Goal: Browse casually: Explore the website without a specific task or goal

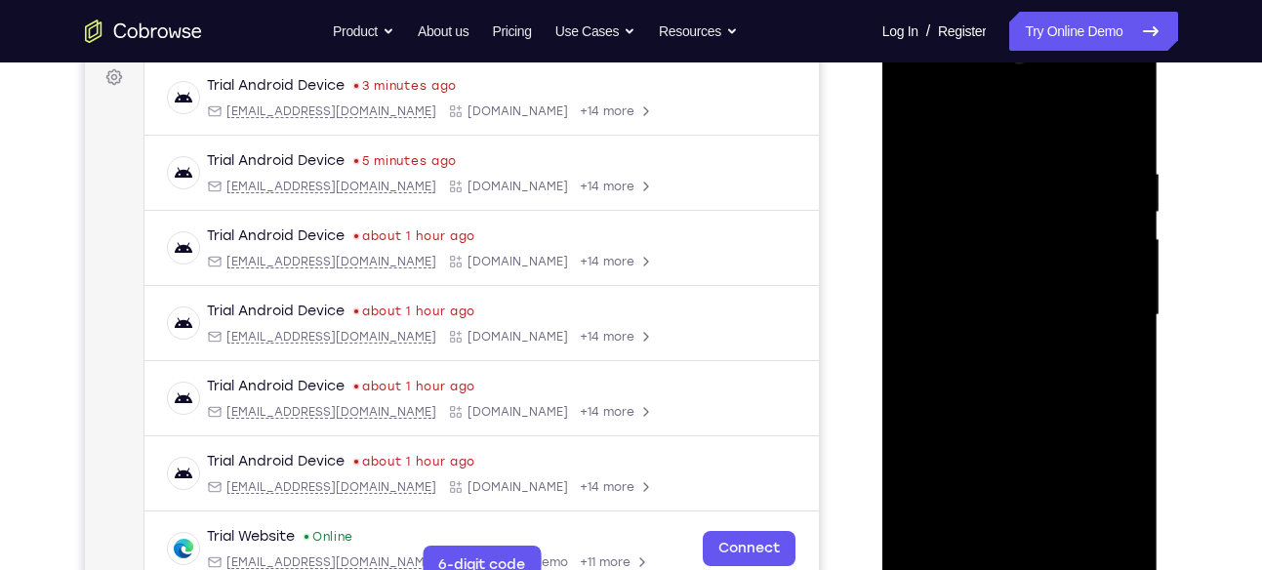
scroll to position [311, 0]
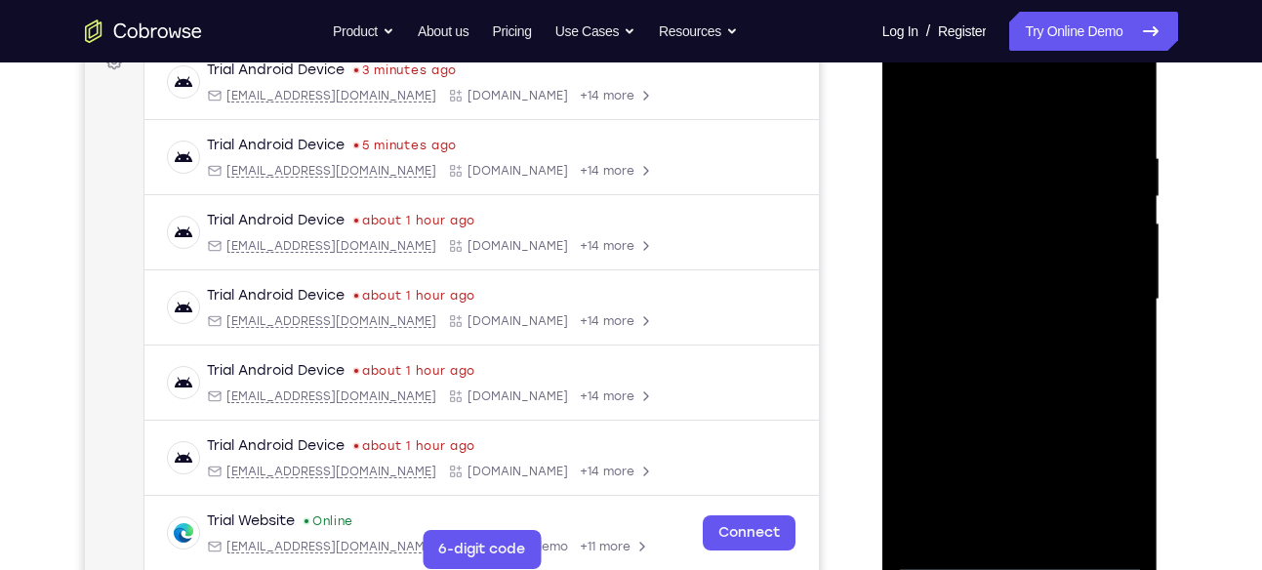
click at [1022, 560] on div at bounding box center [1020, 299] width 246 height 547
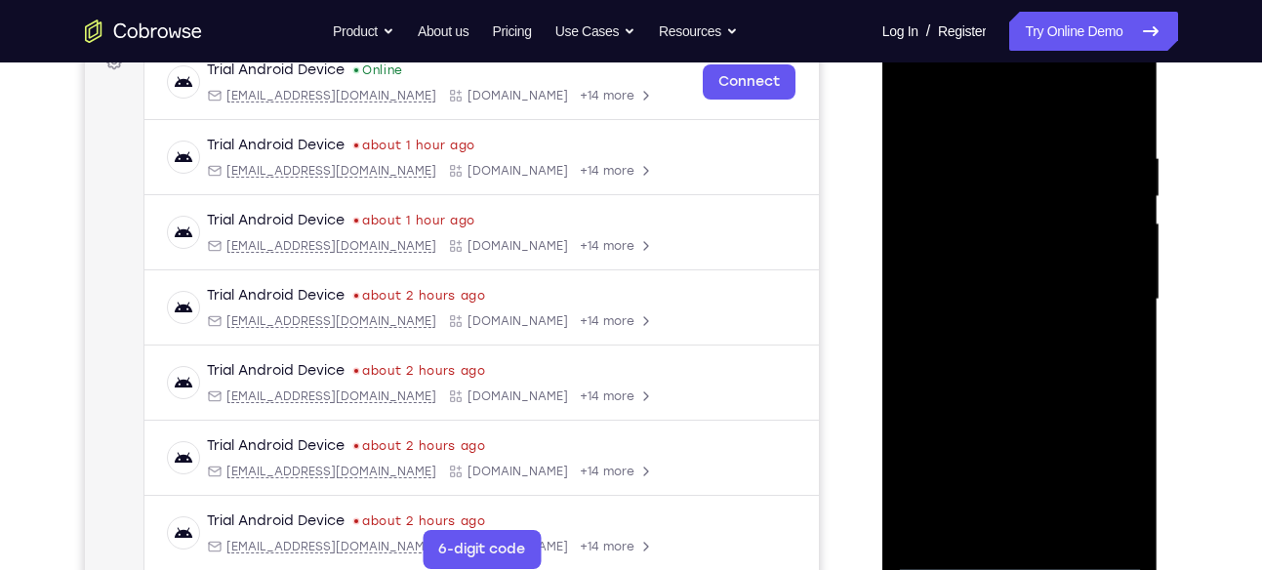
click at [1101, 470] on div at bounding box center [1020, 299] width 246 height 547
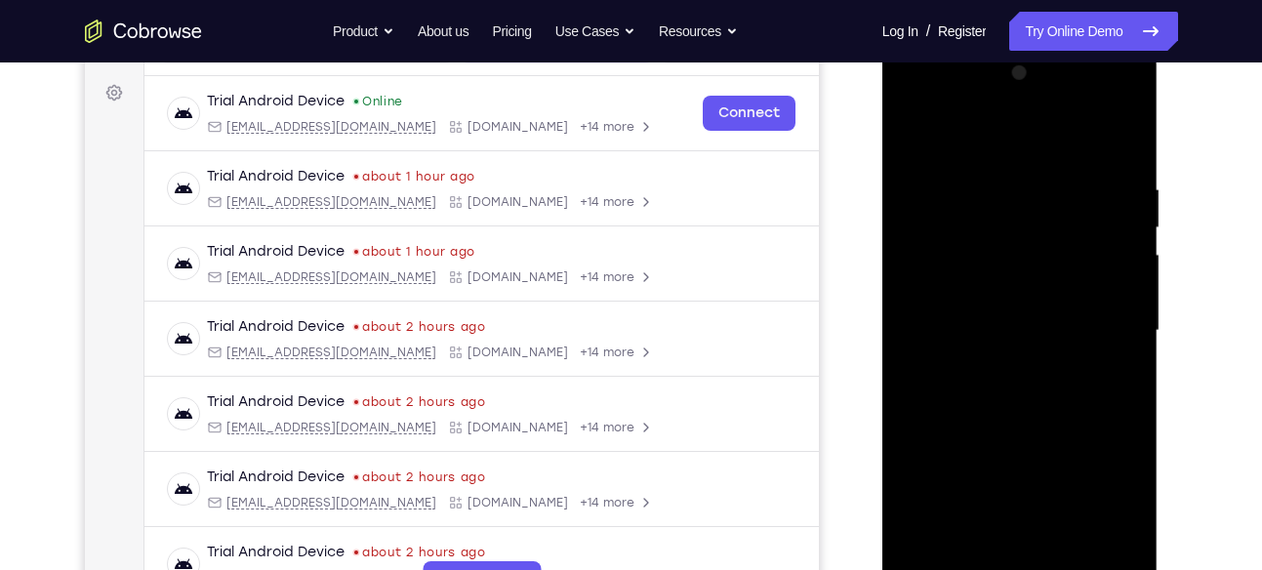
scroll to position [278, 0]
click at [926, 93] on div at bounding box center [1020, 333] width 246 height 547
click at [923, 101] on div at bounding box center [1020, 333] width 246 height 547
click at [1092, 328] on div at bounding box center [1020, 333] width 246 height 547
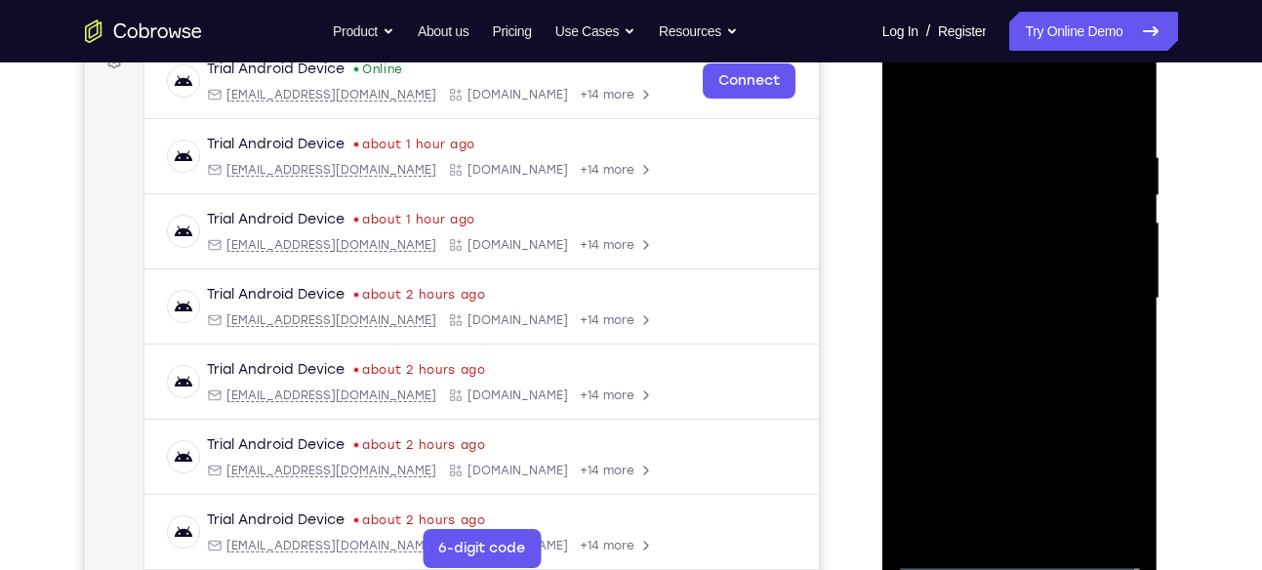
click at [995, 332] on div at bounding box center [1020, 298] width 246 height 547
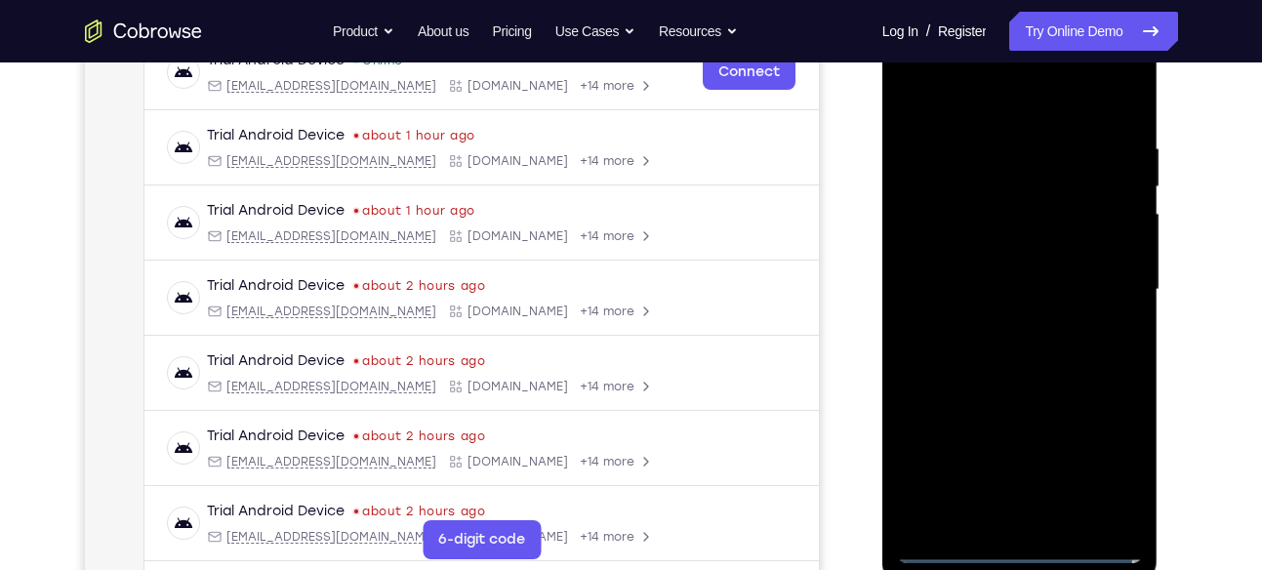
click at [1004, 280] on div at bounding box center [1020, 290] width 246 height 547
click at [966, 250] on div at bounding box center [1020, 290] width 246 height 547
click at [932, 297] on div at bounding box center [1020, 290] width 246 height 547
click at [1005, 345] on div at bounding box center [1020, 290] width 246 height 547
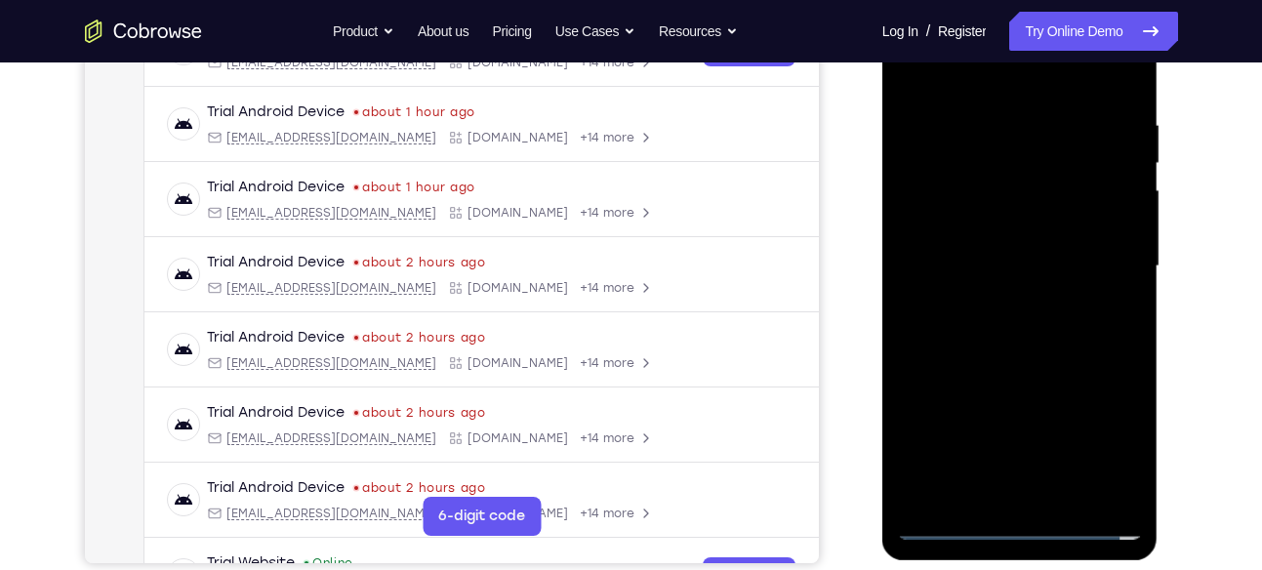
click at [1041, 328] on div at bounding box center [1020, 266] width 246 height 547
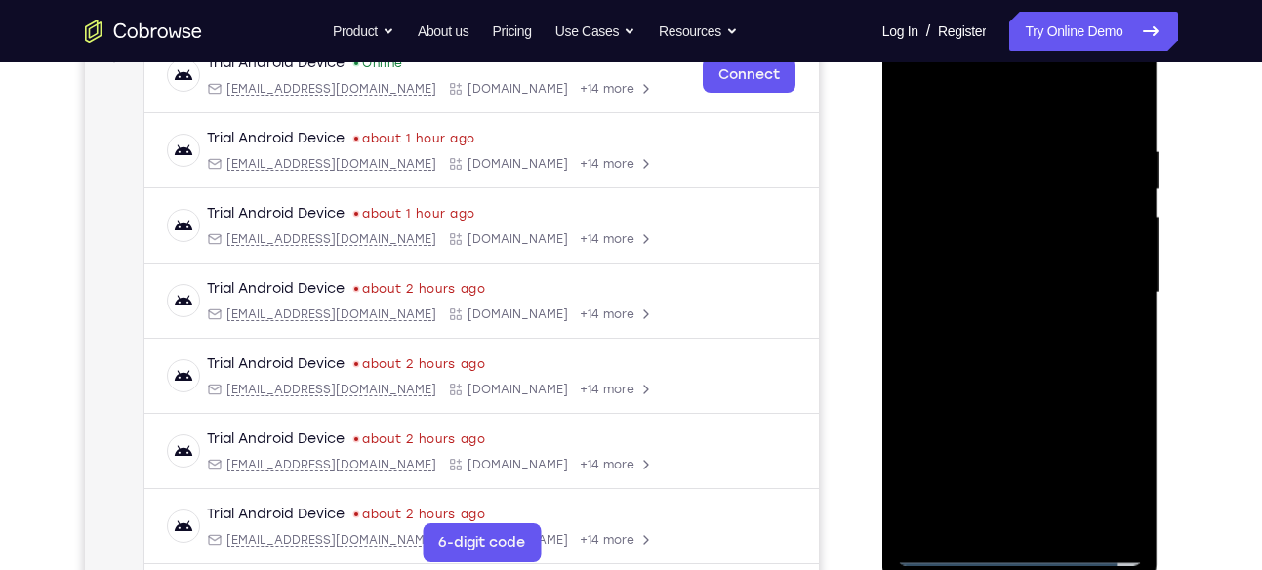
scroll to position [323, 0]
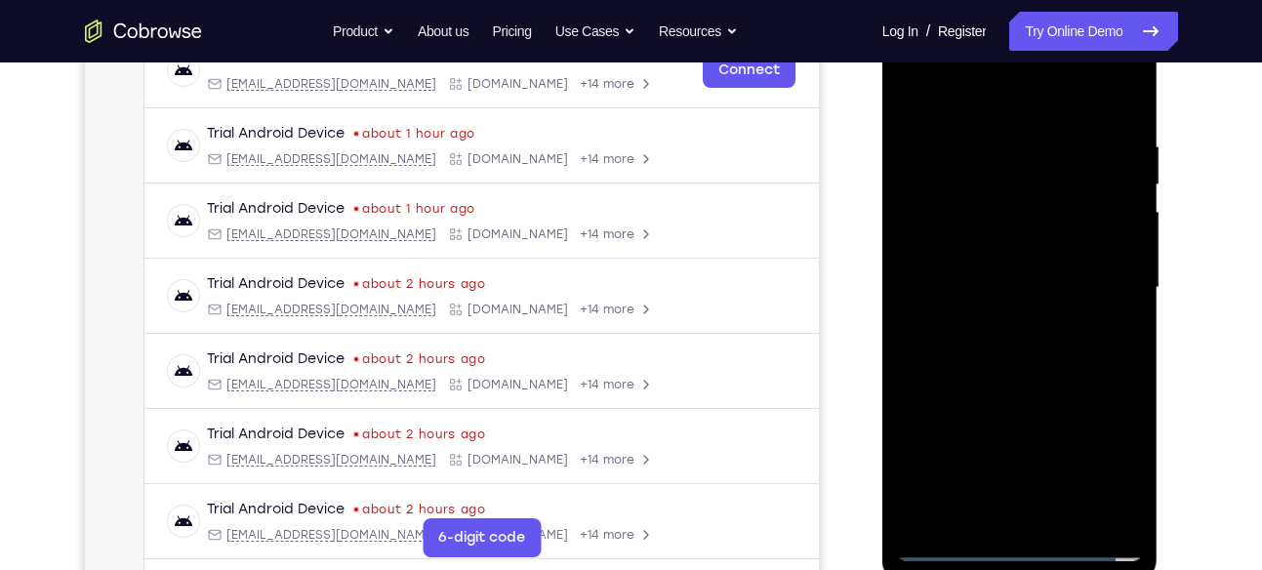
click at [1057, 348] on div at bounding box center [1020, 288] width 246 height 547
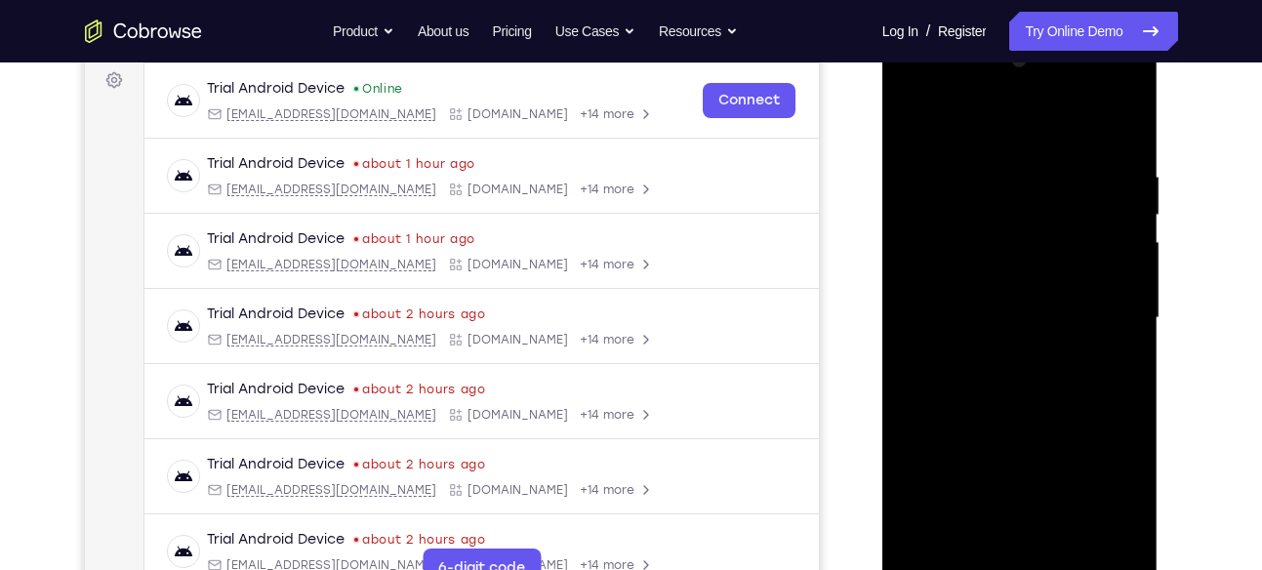
scroll to position [292, 0]
click at [1123, 149] on div at bounding box center [1020, 319] width 246 height 547
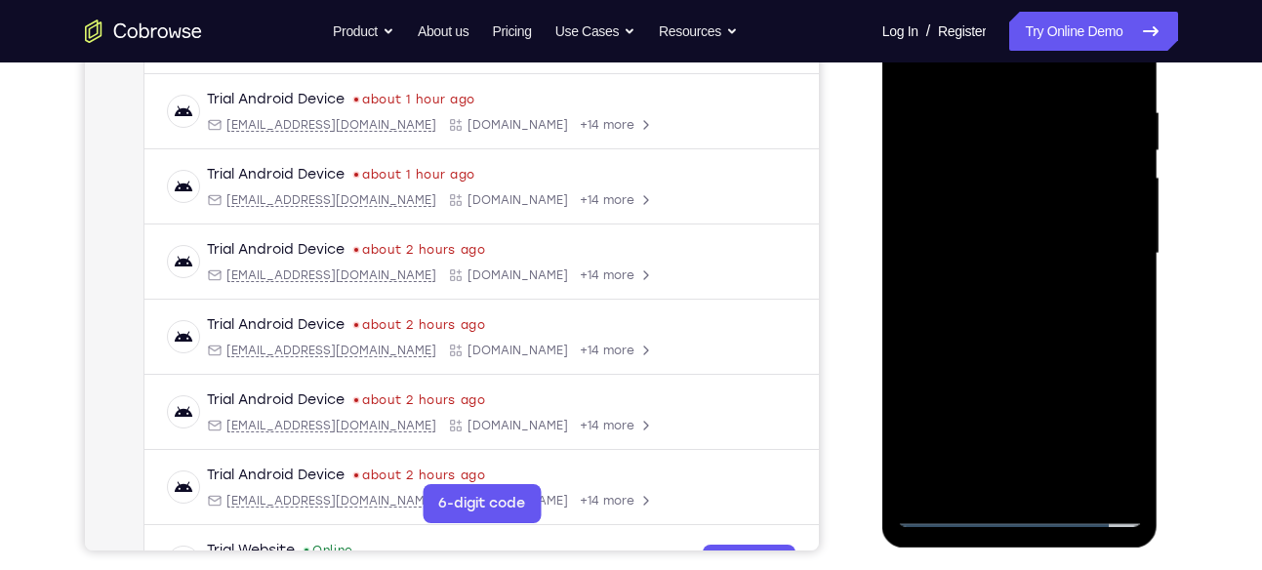
scroll to position [358, 0]
click at [1074, 482] on div at bounding box center [1020, 253] width 246 height 547
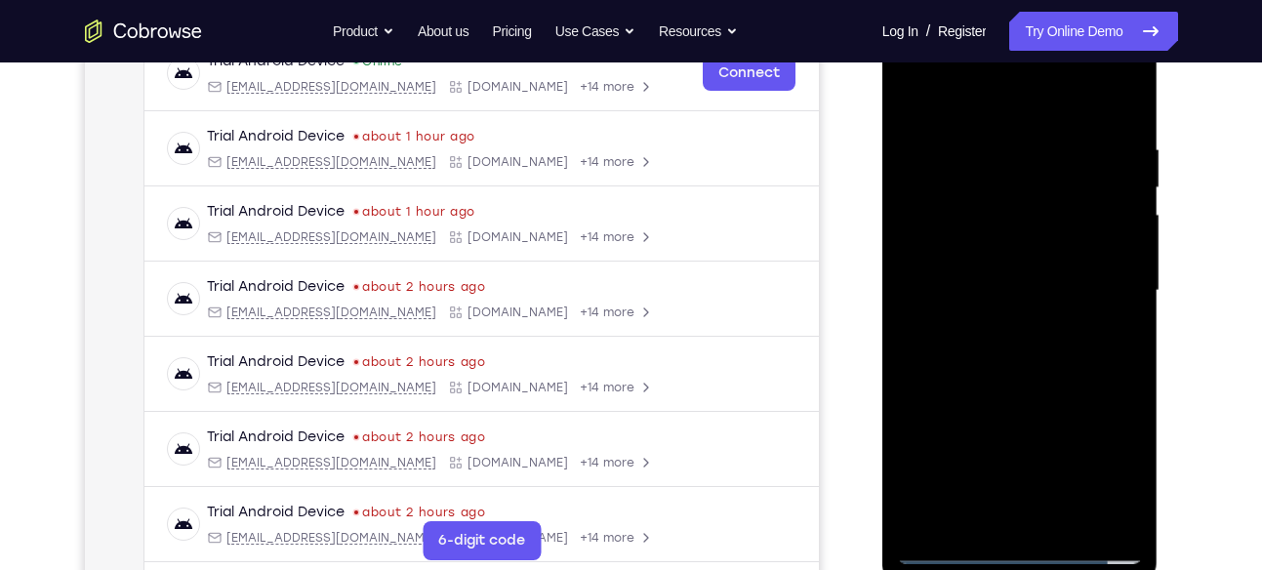
scroll to position [317, 0]
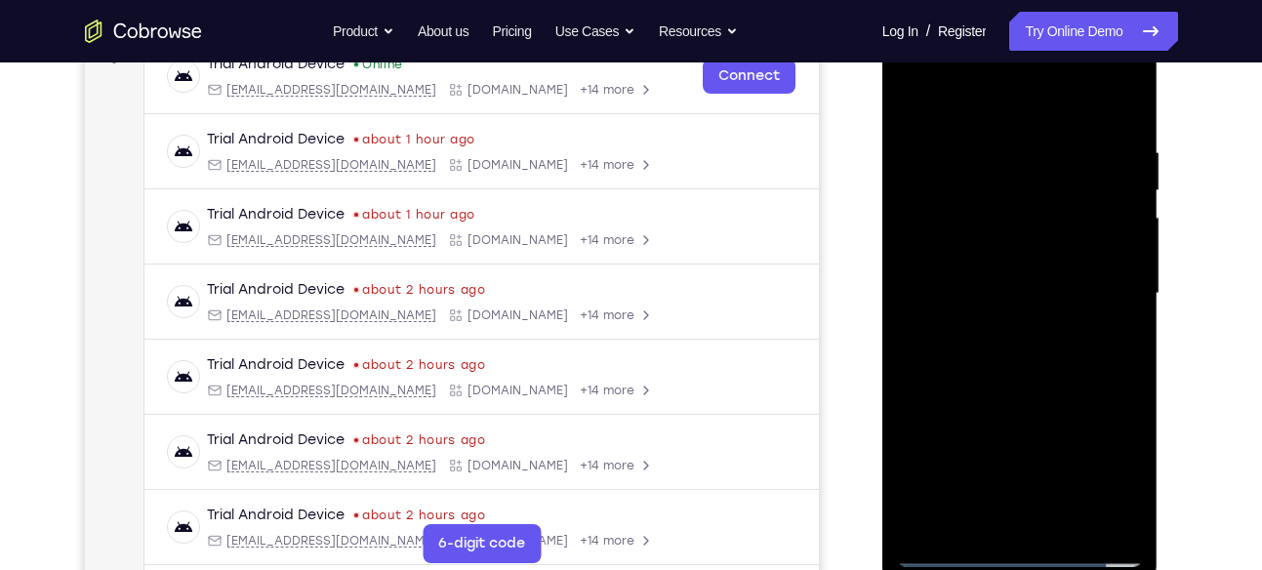
click at [1028, 407] on div at bounding box center [1020, 293] width 246 height 547
click at [1027, 316] on div at bounding box center [1020, 293] width 246 height 547
click at [912, 101] on div at bounding box center [1020, 293] width 246 height 547
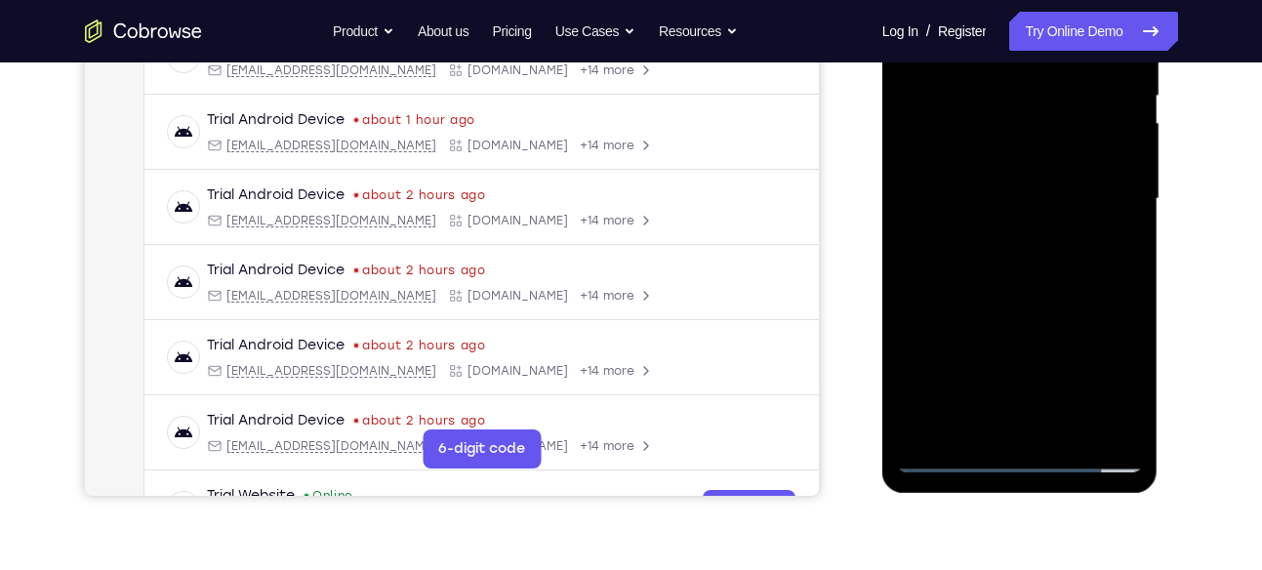
scroll to position [415, 0]
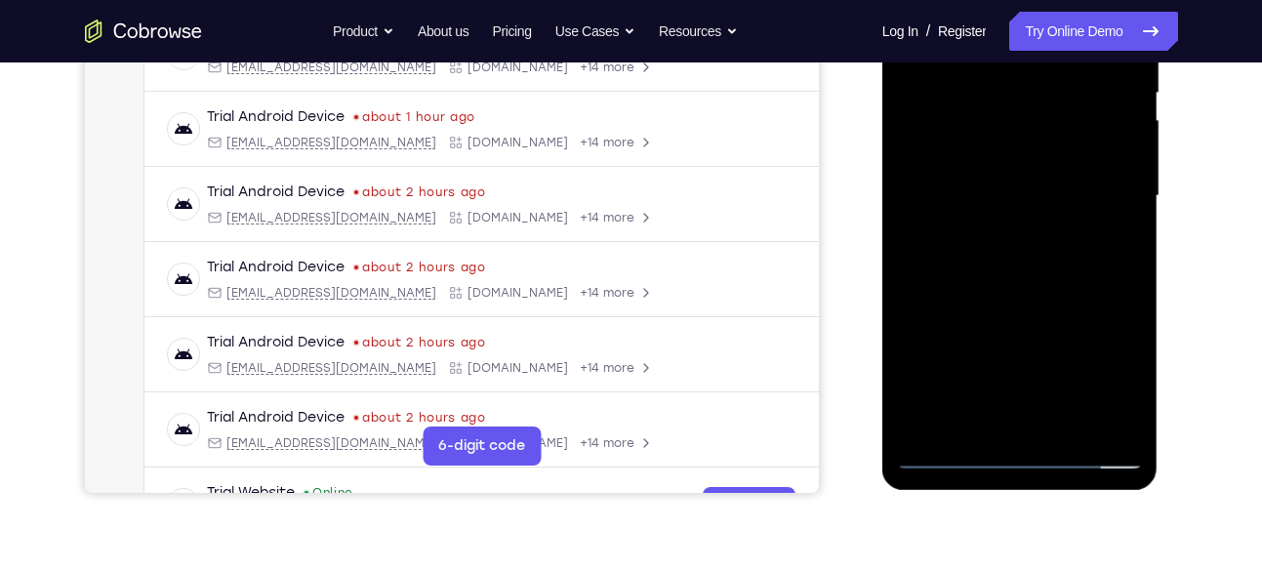
click at [1020, 175] on div at bounding box center [1020, 196] width 246 height 547
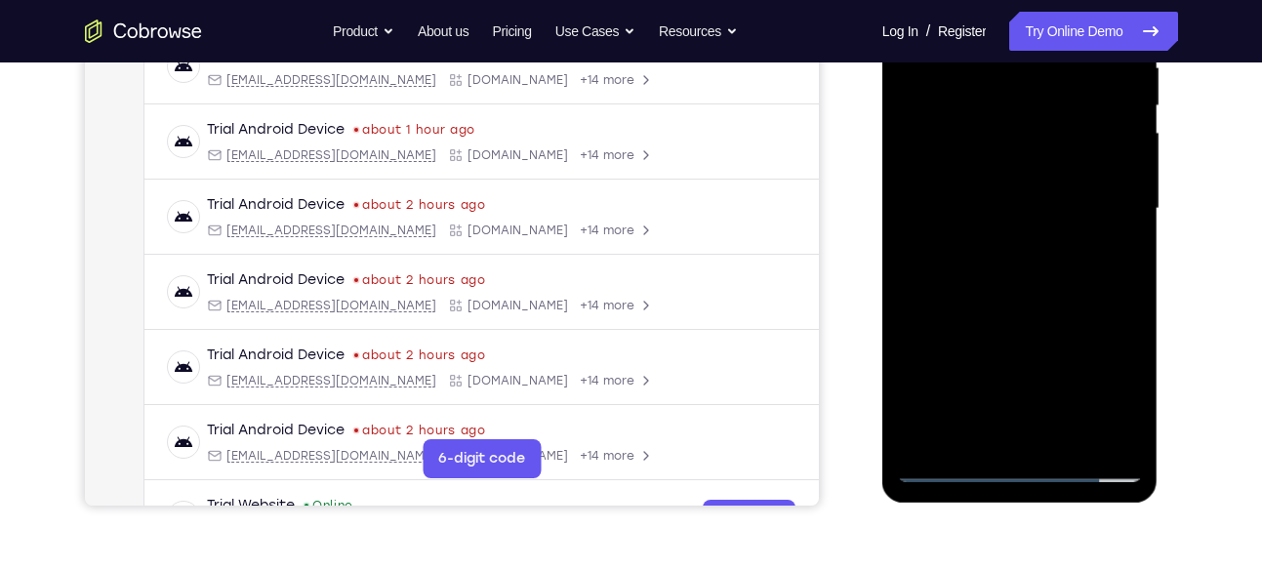
scroll to position [401, 0]
click at [961, 431] on div at bounding box center [1020, 210] width 246 height 547
click at [972, 431] on div at bounding box center [1020, 210] width 246 height 547
click at [1074, 322] on div at bounding box center [1020, 210] width 246 height 547
click at [1118, 246] on div at bounding box center [1020, 210] width 246 height 547
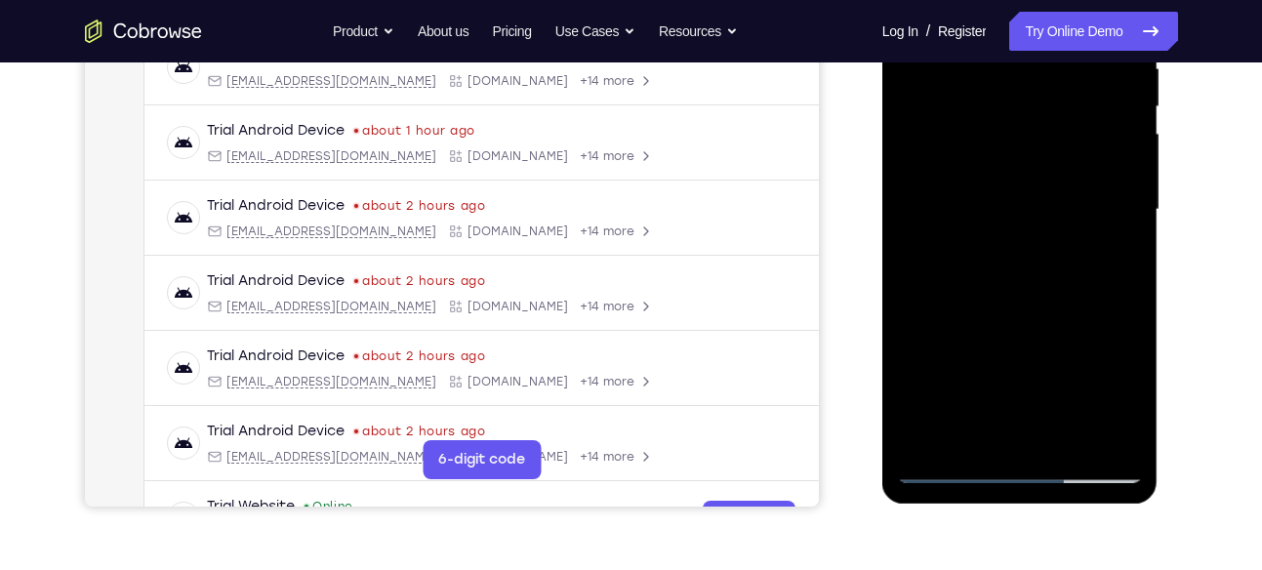
click at [1116, 262] on div at bounding box center [1020, 210] width 246 height 547
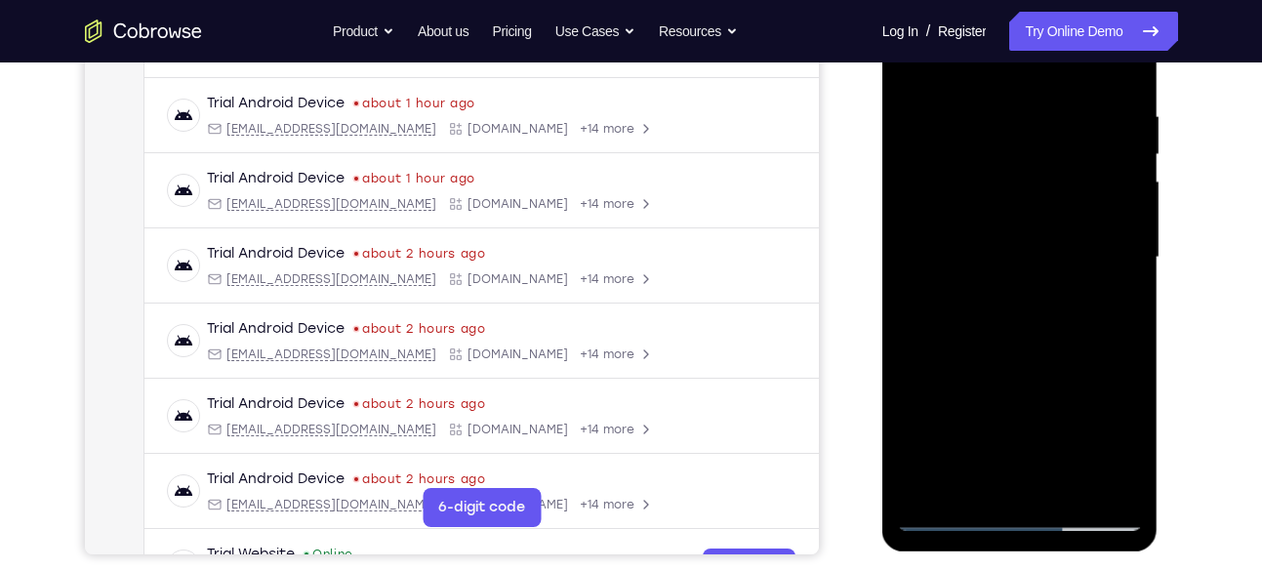
scroll to position [351, 0]
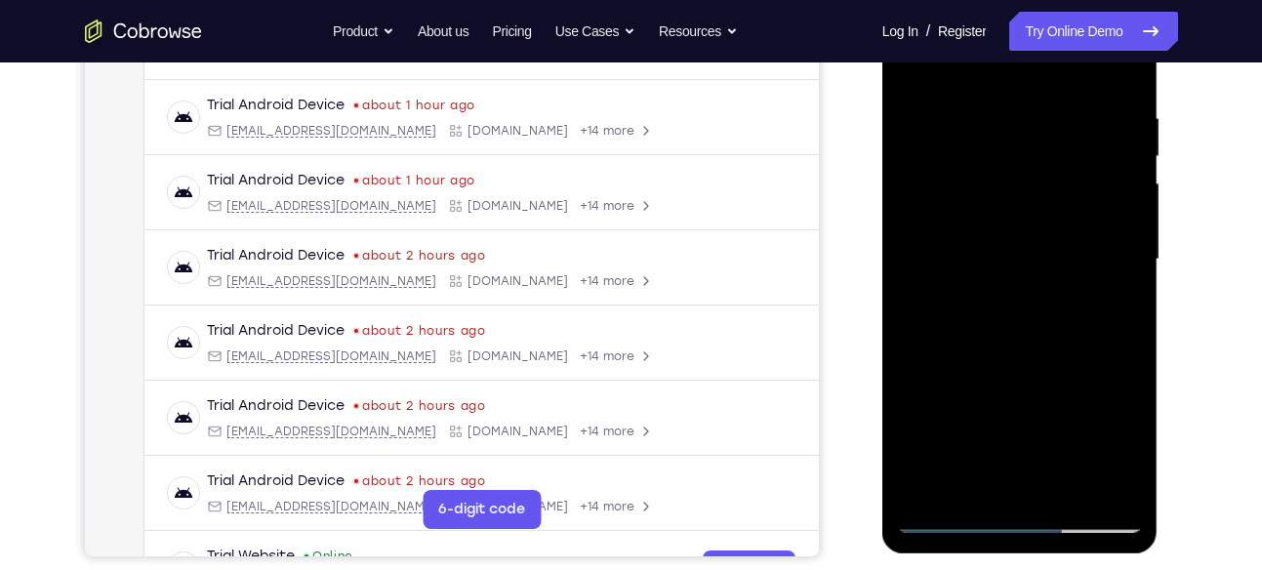
click at [910, 69] on div at bounding box center [1020, 259] width 246 height 547
click at [914, 66] on div at bounding box center [1020, 259] width 246 height 547
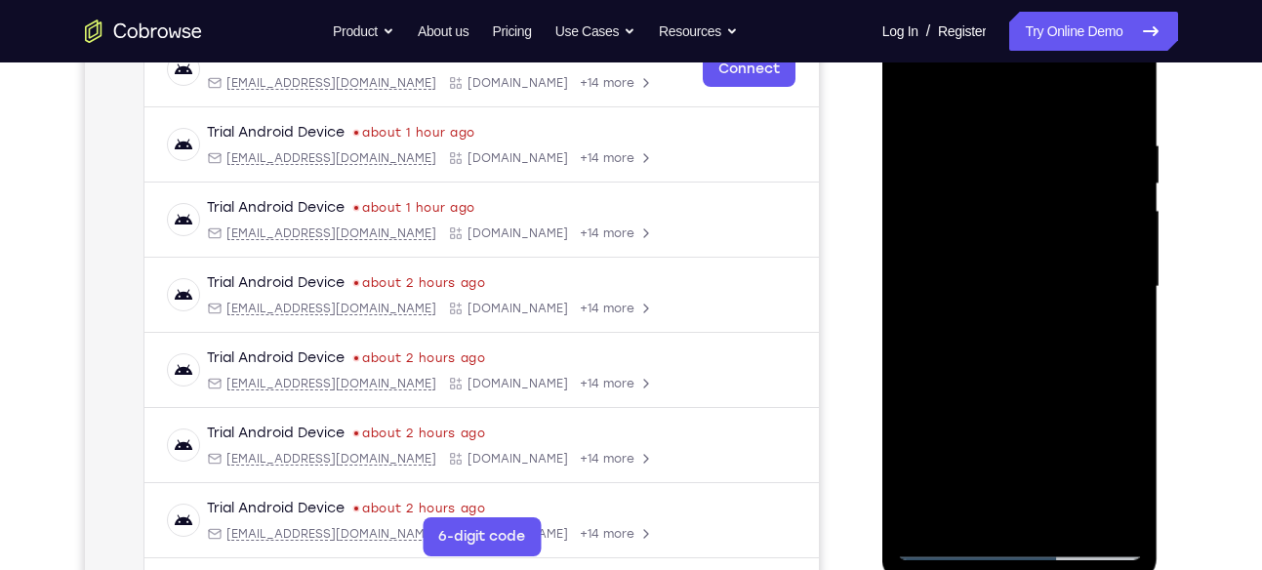
click at [990, 152] on div at bounding box center [1020, 287] width 246 height 547
click at [1123, 191] on div at bounding box center [1020, 287] width 246 height 547
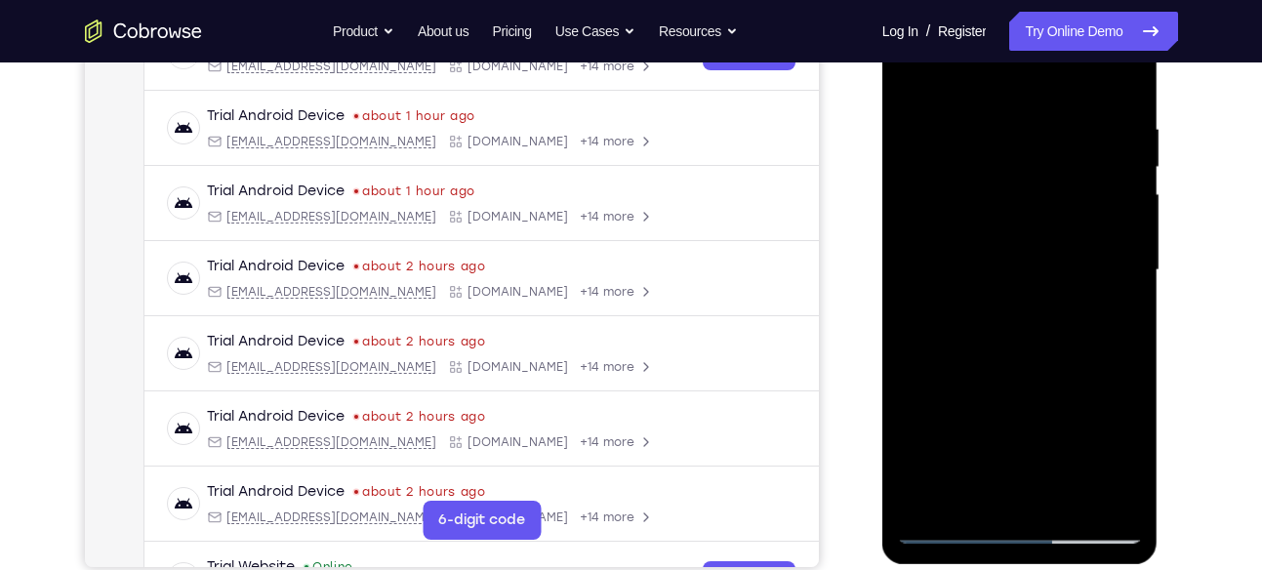
scroll to position [345, 0]
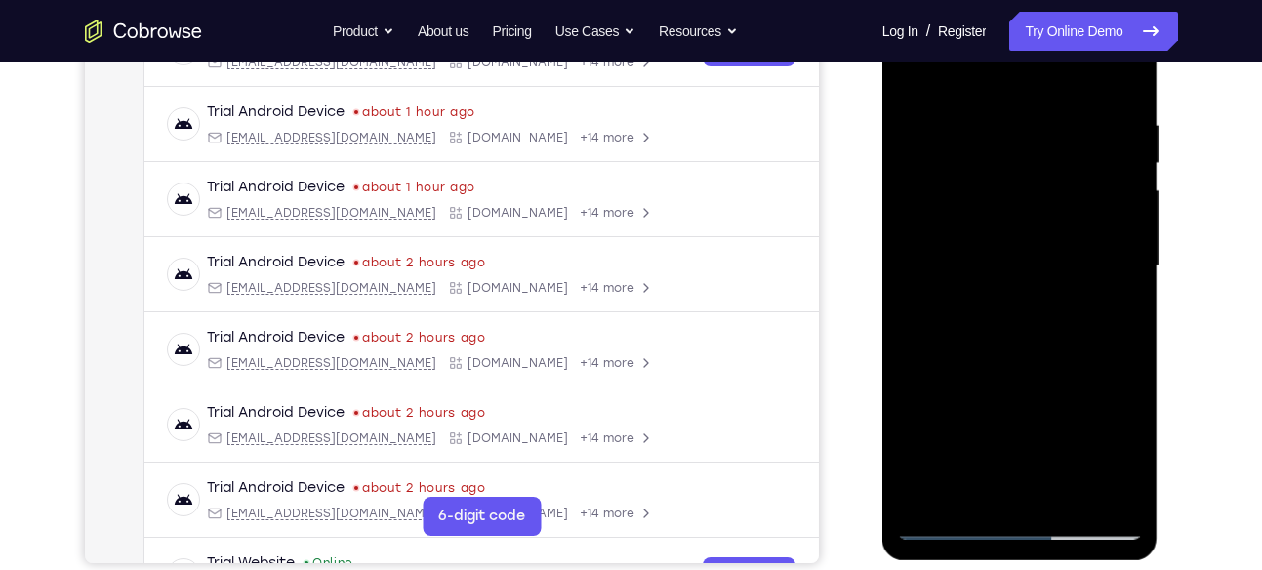
click at [1125, 178] on div at bounding box center [1020, 266] width 246 height 547
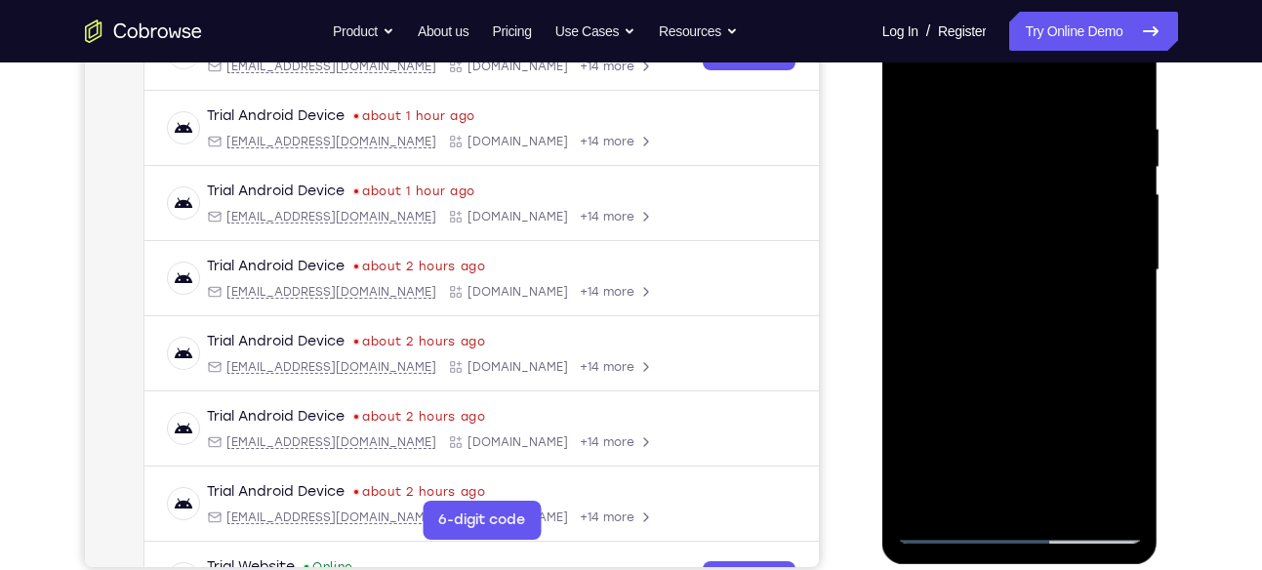
scroll to position [337, 0]
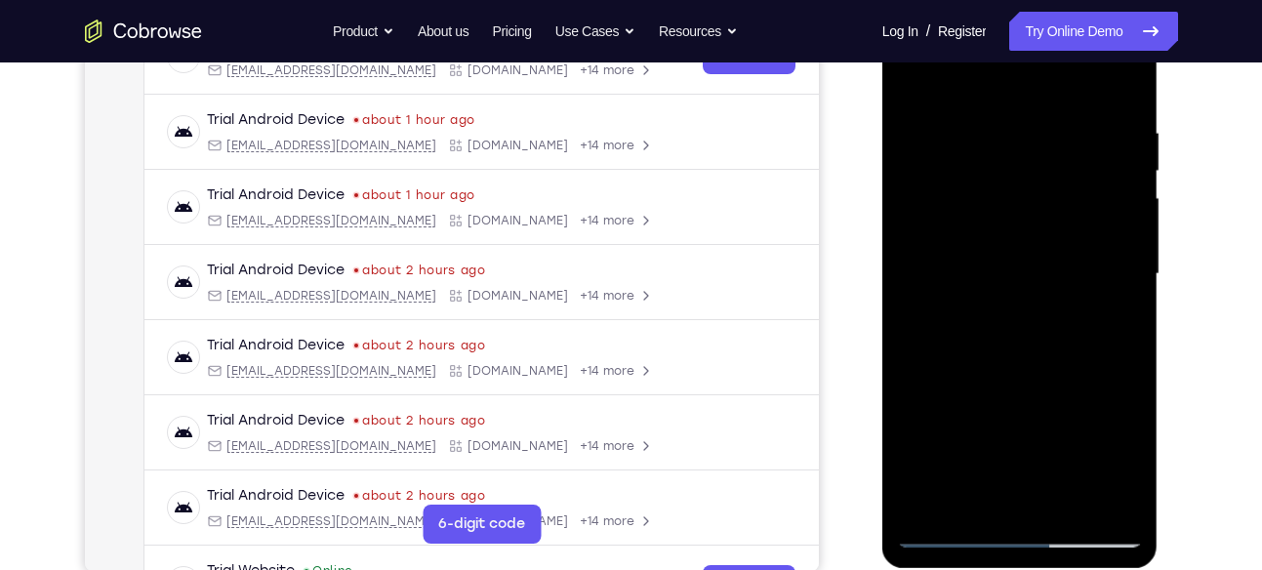
click at [1119, 240] on div at bounding box center [1020, 274] width 246 height 547
click at [1123, 221] on div at bounding box center [1020, 274] width 246 height 547
click at [1119, 206] on div at bounding box center [1020, 274] width 246 height 547
click at [1123, 225] on div at bounding box center [1020, 274] width 246 height 547
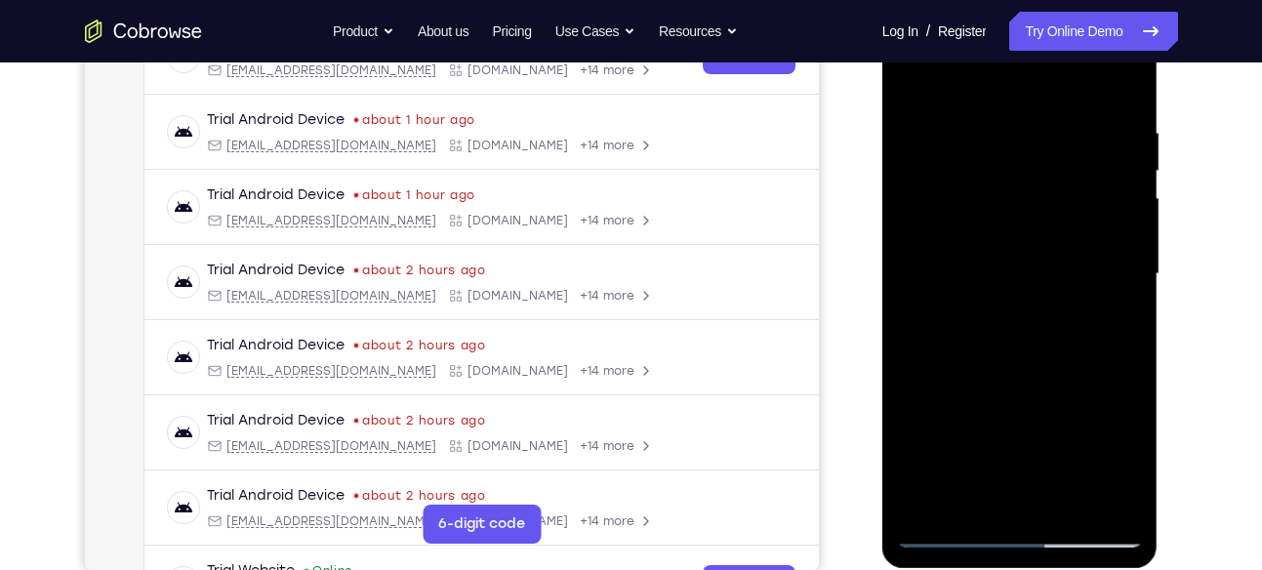
click at [1123, 193] on div at bounding box center [1020, 274] width 246 height 547
click at [971, 78] on div at bounding box center [1020, 274] width 246 height 547
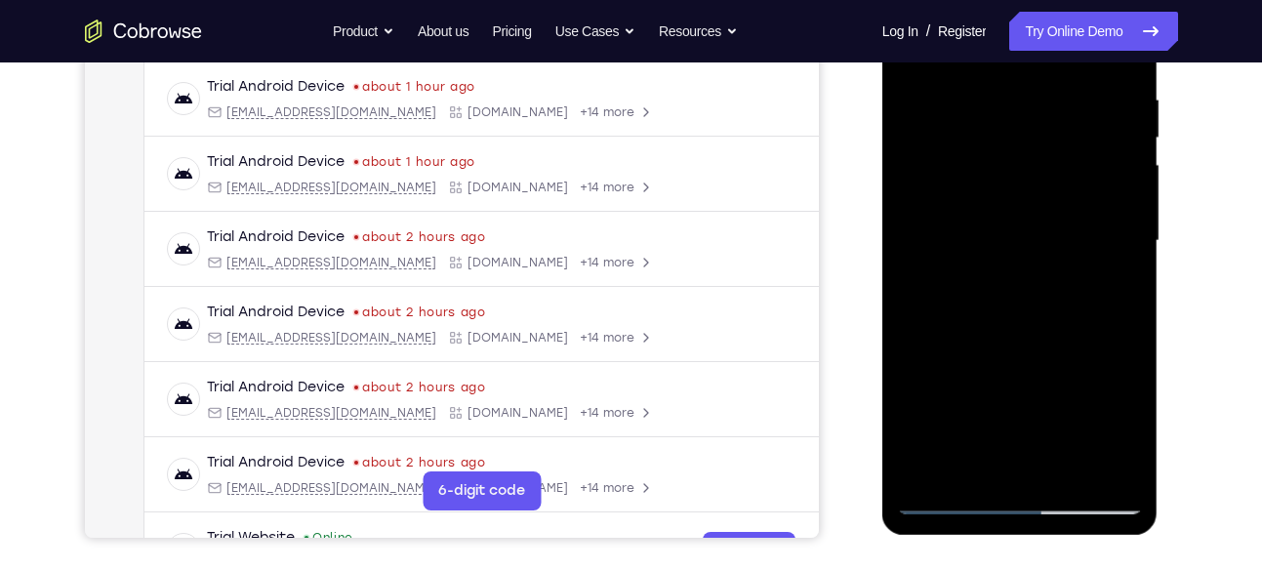
scroll to position [378, 0]
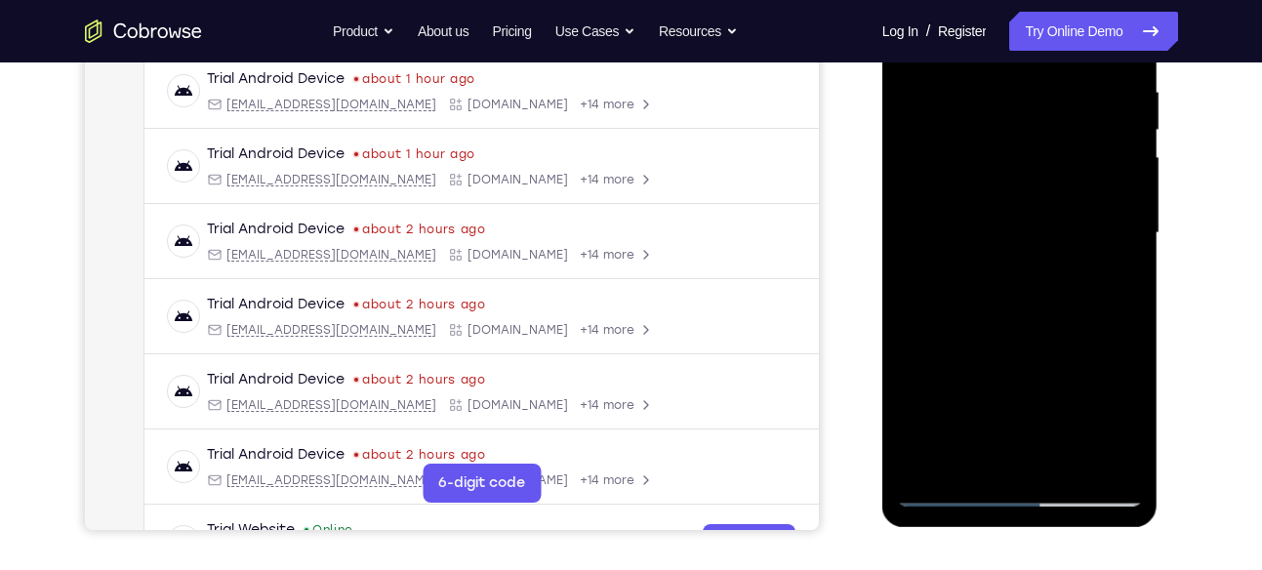
drag, startPoint x: 1058, startPoint y: 386, endPoint x: 1072, endPoint y: 216, distance: 171.3
click at [1072, 216] on div at bounding box center [1020, 233] width 246 height 547
drag, startPoint x: 1059, startPoint y: 364, endPoint x: 1059, endPoint y: 332, distance: 32.2
click at [1059, 332] on div at bounding box center [1020, 233] width 246 height 547
click at [927, 457] on div at bounding box center [1020, 233] width 246 height 547
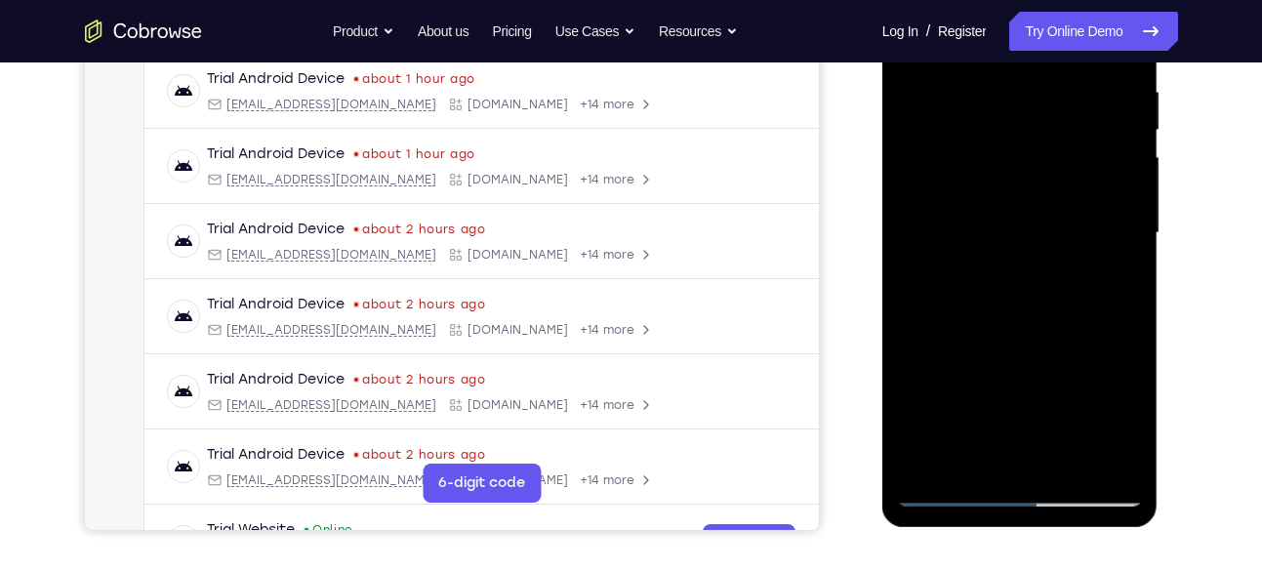
click at [927, 457] on div at bounding box center [1020, 233] width 246 height 547
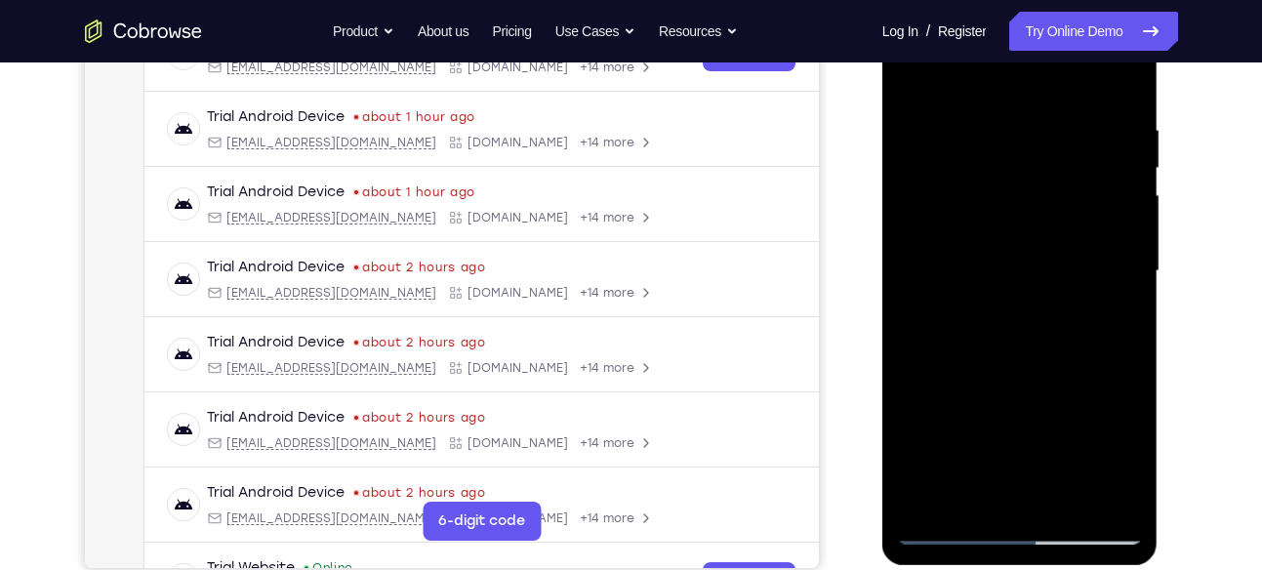
scroll to position [337, 0]
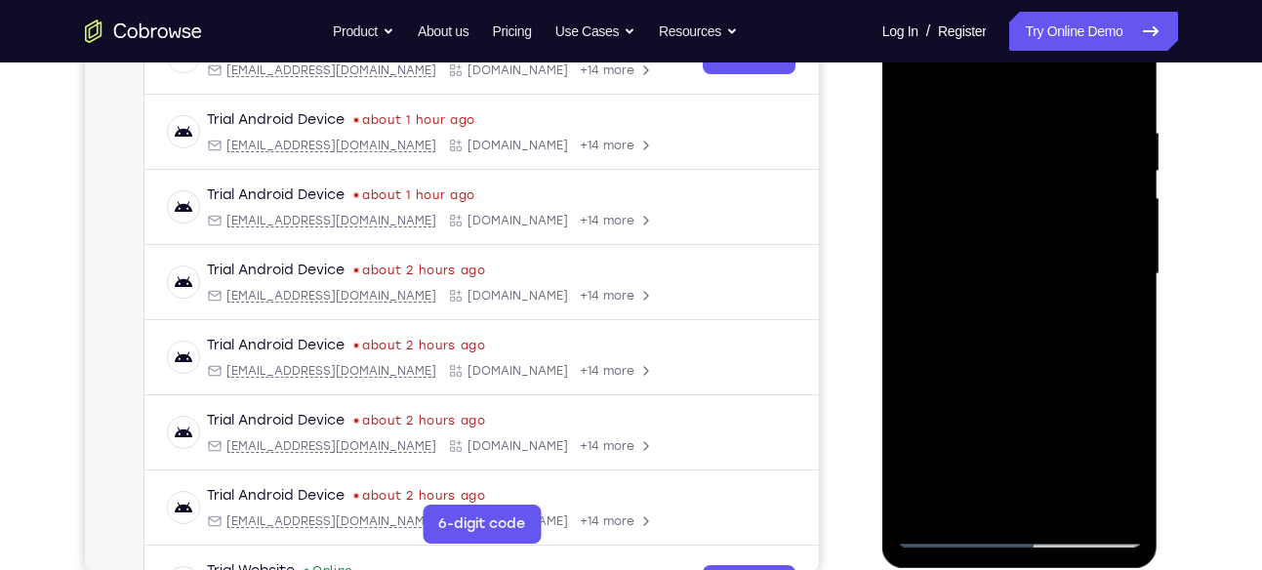
drag, startPoint x: 1108, startPoint y: 137, endPoint x: 987, endPoint y: 142, distance: 121.1
click at [987, 142] on div at bounding box center [1020, 274] width 246 height 547
drag, startPoint x: 1097, startPoint y: 139, endPoint x: 961, endPoint y: 145, distance: 135.8
click at [961, 145] on div at bounding box center [1020, 274] width 246 height 547
drag, startPoint x: 1111, startPoint y: 142, endPoint x: 944, endPoint y: 137, distance: 167.0
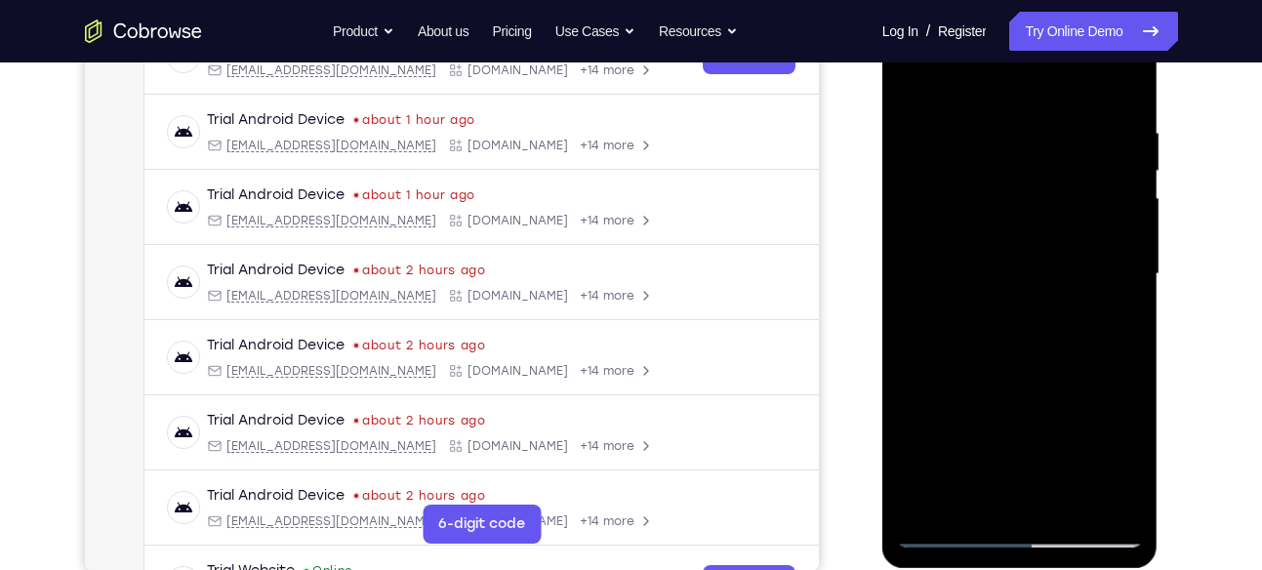
click at [944, 137] on div at bounding box center [1020, 274] width 246 height 547
drag, startPoint x: 1117, startPoint y: 125, endPoint x: 938, endPoint y: 116, distance: 179.8
click at [938, 116] on div at bounding box center [1020, 274] width 246 height 547
drag, startPoint x: 1117, startPoint y: 125, endPoint x: 950, endPoint y: 133, distance: 168.0
click at [950, 133] on div at bounding box center [1020, 274] width 246 height 547
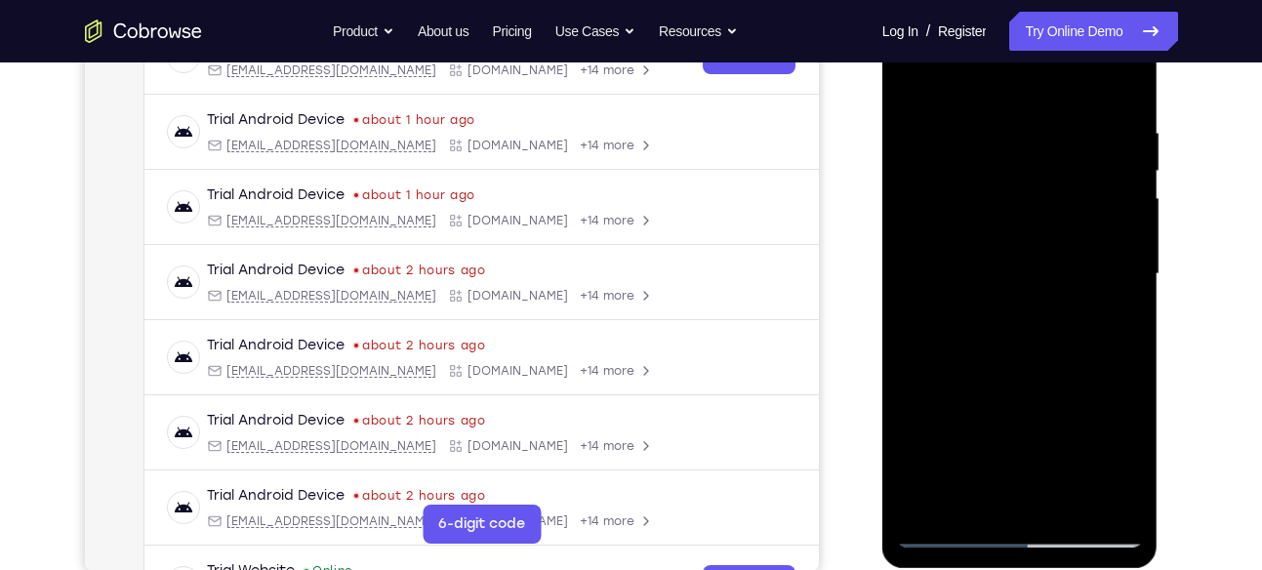
drag, startPoint x: 1122, startPoint y: 132, endPoint x: 920, endPoint y: 115, distance: 202.7
click at [920, 115] on div at bounding box center [1020, 274] width 246 height 547
drag, startPoint x: 1114, startPoint y: 131, endPoint x: 985, endPoint y: 149, distance: 130.1
click at [985, 149] on div at bounding box center [1020, 274] width 246 height 547
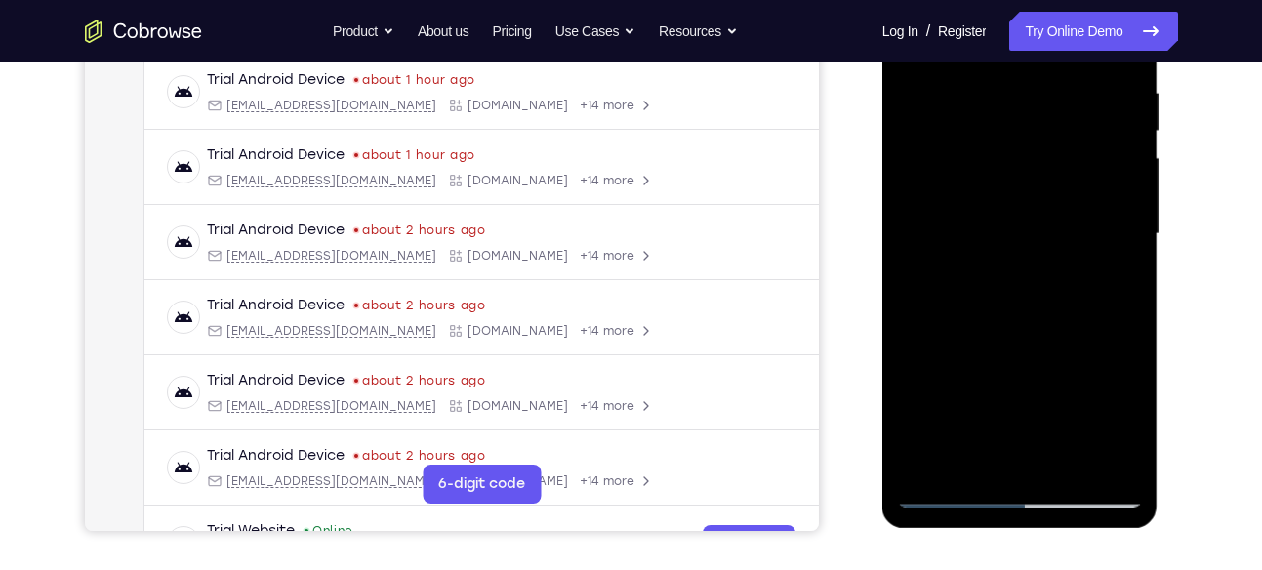
scroll to position [381, 0]
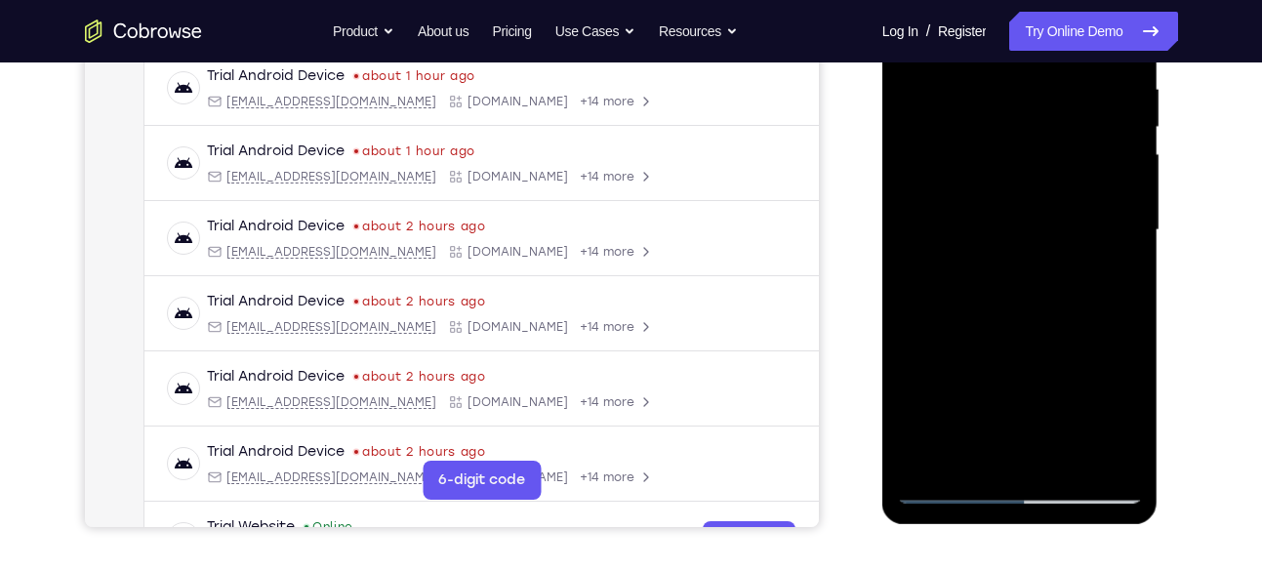
drag, startPoint x: 1115, startPoint y: 109, endPoint x: 993, endPoint y: 112, distance: 122.0
click at [993, 112] on div at bounding box center [1020, 230] width 246 height 547
drag, startPoint x: 1082, startPoint y: 107, endPoint x: 933, endPoint y: 101, distance: 149.5
click at [933, 101] on div at bounding box center [1020, 230] width 246 height 547
drag, startPoint x: 1106, startPoint y: 101, endPoint x: 965, endPoint y: 109, distance: 140.8
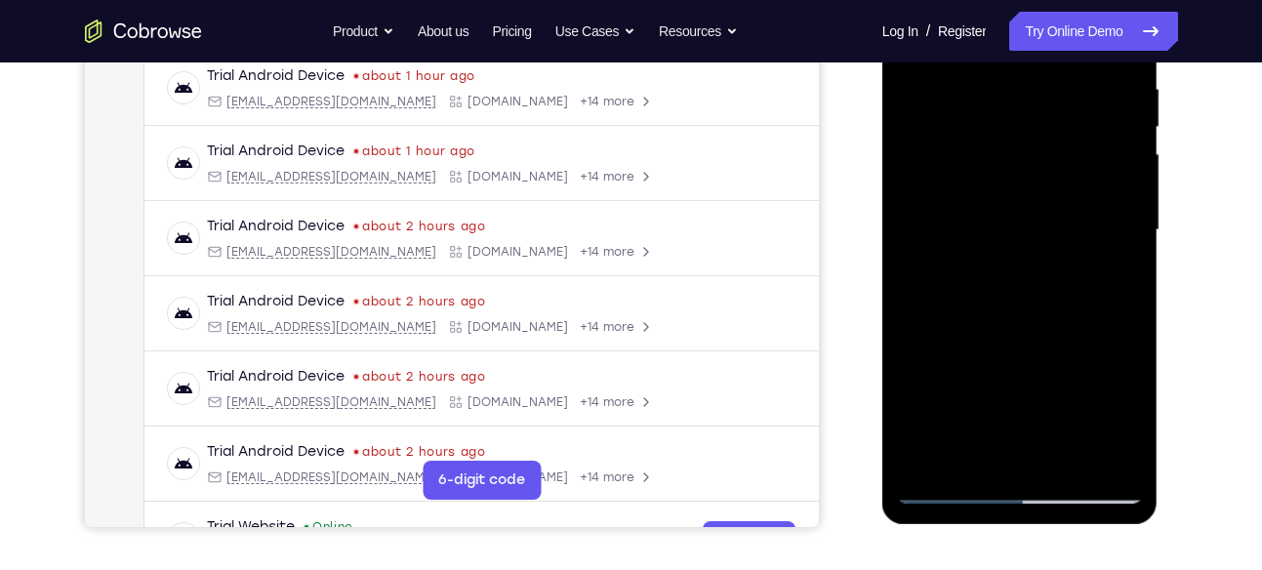
click at [965, 109] on div at bounding box center [1020, 230] width 246 height 547
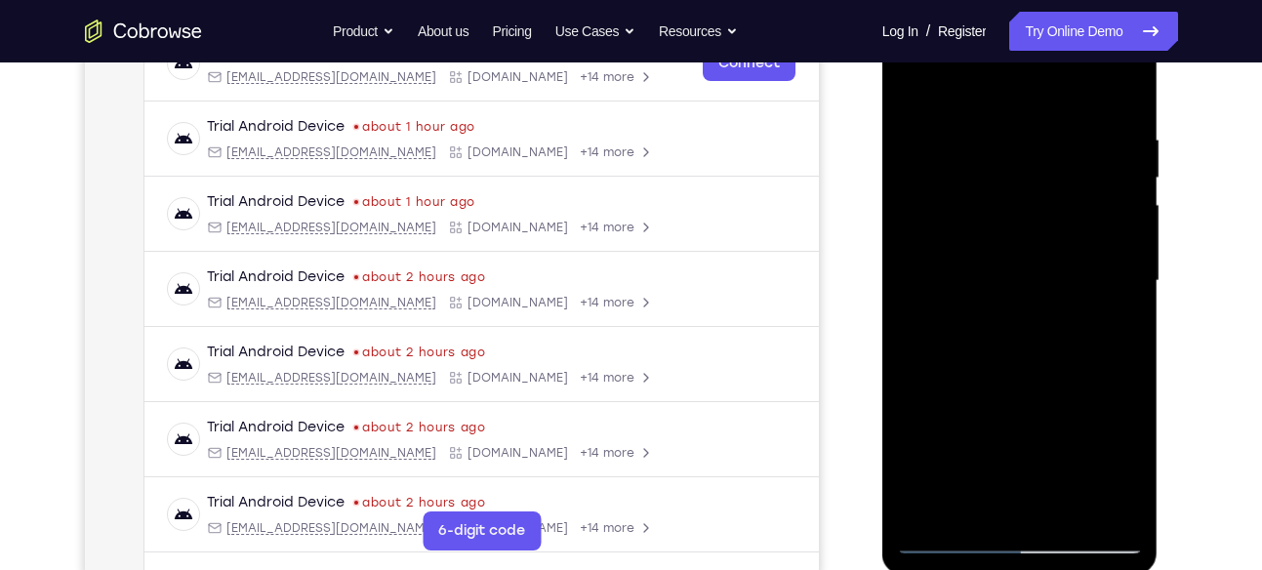
scroll to position [326, 0]
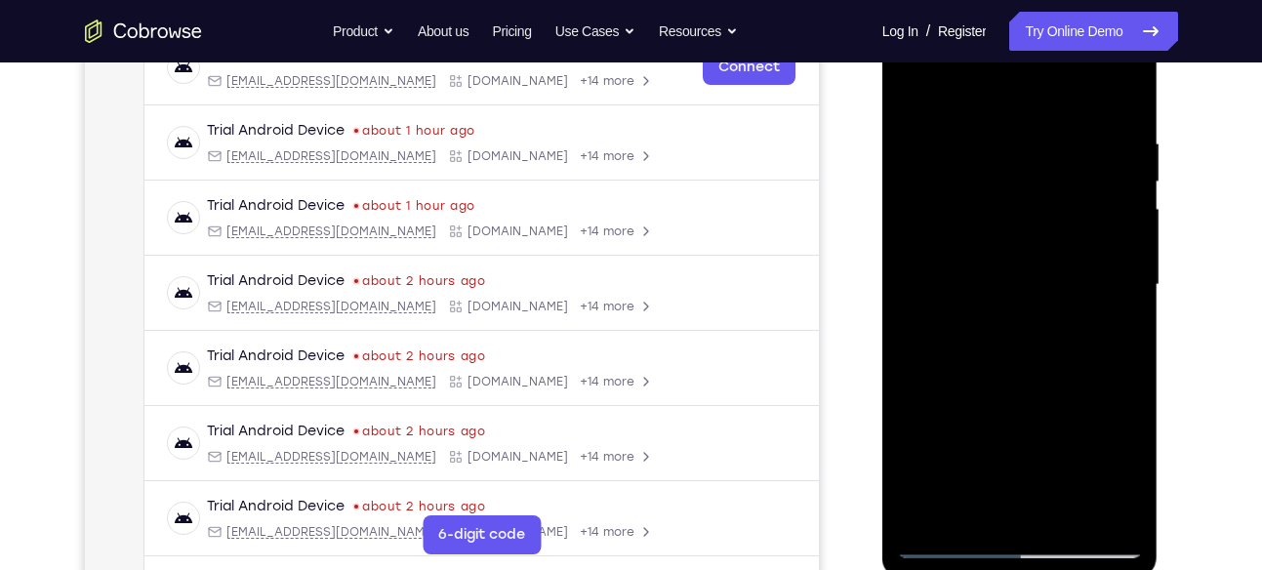
drag, startPoint x: 1059, startPoint y: 103, endPoint x: 1056, endPoint y: 318, distance: 214.7
click at [1056, 318] on div at bounding box center [1020, 285] width 246 height 547
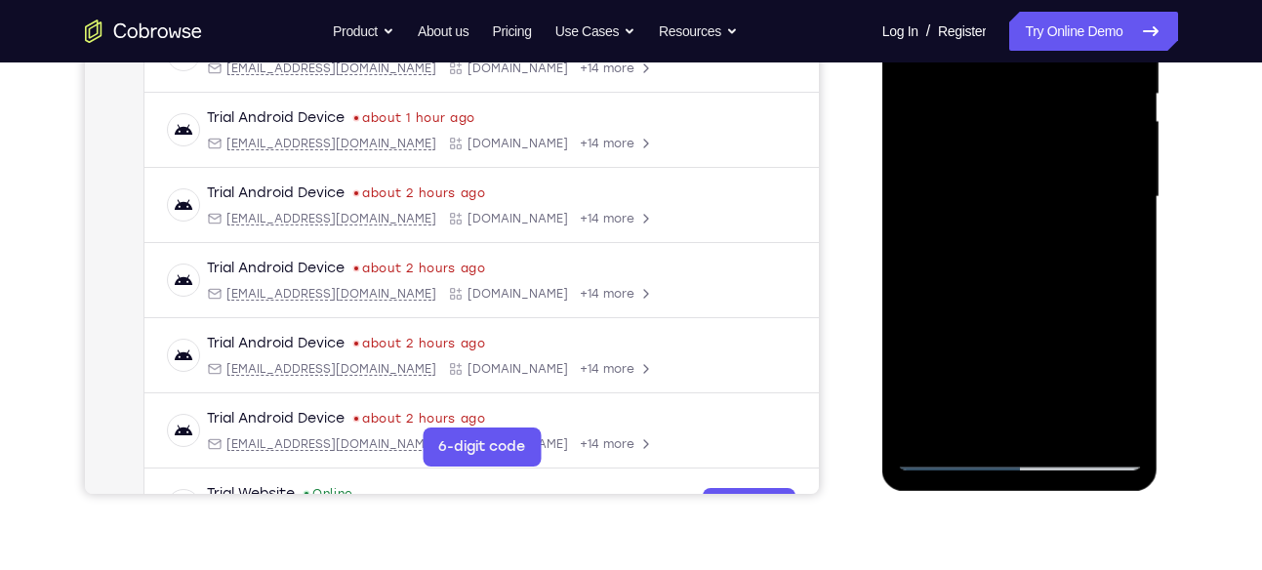
scroll to position [415, 0]
click at [1067, 428] on div at bounding box center [1020, 196] width 246 height 547
click at [946, 453] on div at bounding box center [1020, 196] width 246 height 547
click at [968, 428] on div at bounding box center [1020, 196] width 246 height 547
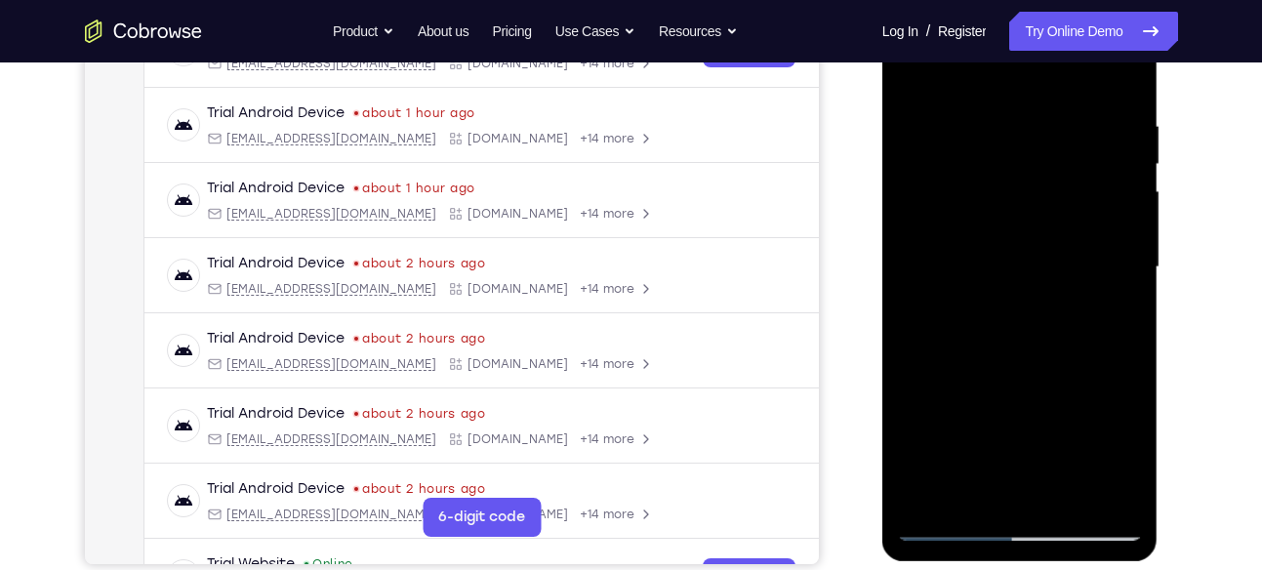
scroll to position [343, 0]
click at [984, 79] on div at bounding box center [1020, 268] width 246 height 547
click at [969, 201] on div at bounding box center [1020, 268] width 246 height 547
click at [1057, 220] on div at bounding box center [1020, 268] width 246 height 547
click at [1040, 243] on div at bounding box center [1020, 268] width 246 height 547
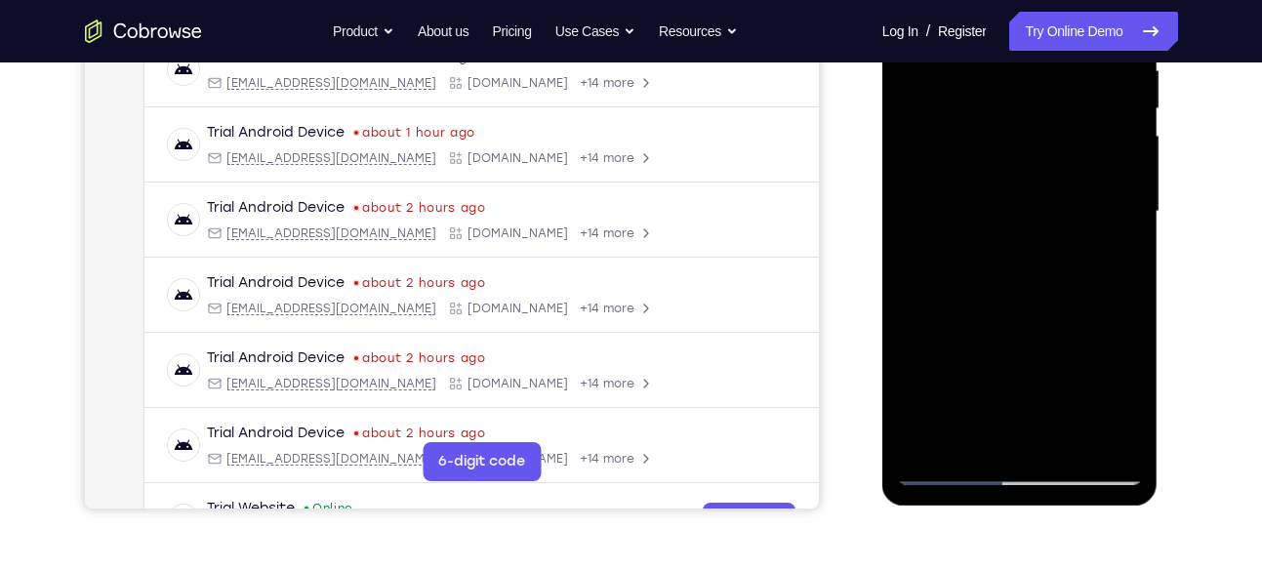
scroll to position [390, 0]
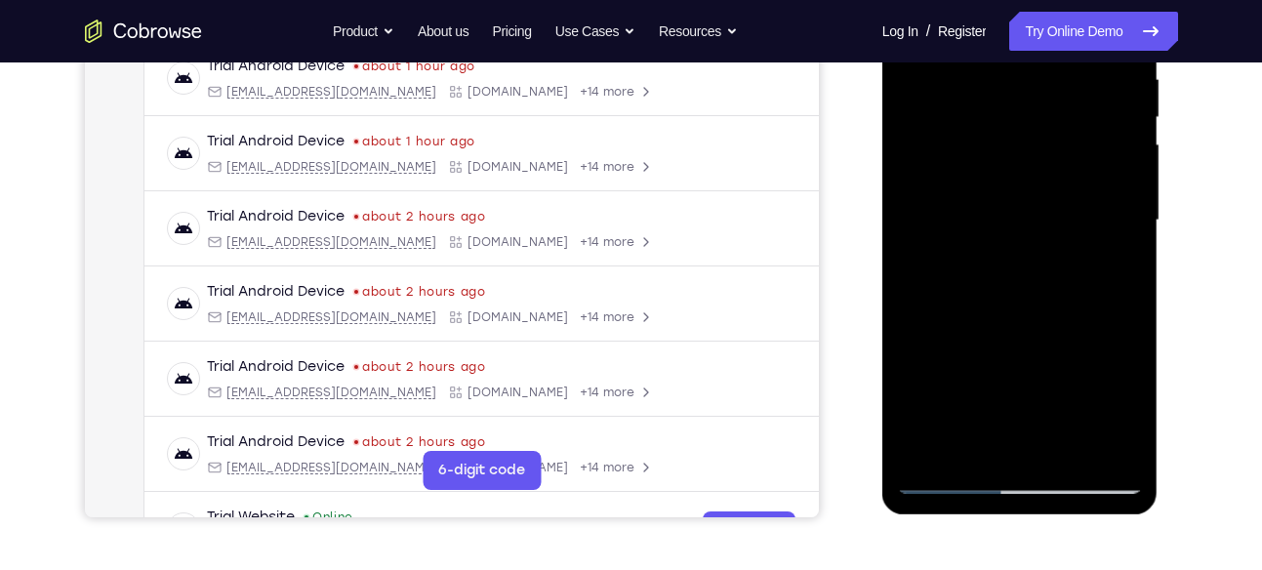
drag, startPoint x: 1024, startPoint y: 333, endPoint x: 1026, endPoint y: 201, distance: 131.8
click at [1026, 201] on div at bounding box center [1020, 220] width 246 height 547
drag, startPoint x: 1036, startPoint y: 324, endPoint x: 1040, endPoint y: 206, distance: 118.2
click at [1040, 206] on div at bounding box center [1020, 220] width 246 height 547
drag, startPoint x: 1021, startPoint y: 345, endPoint x: 1024, endPoint y: 179, distance: 165.9
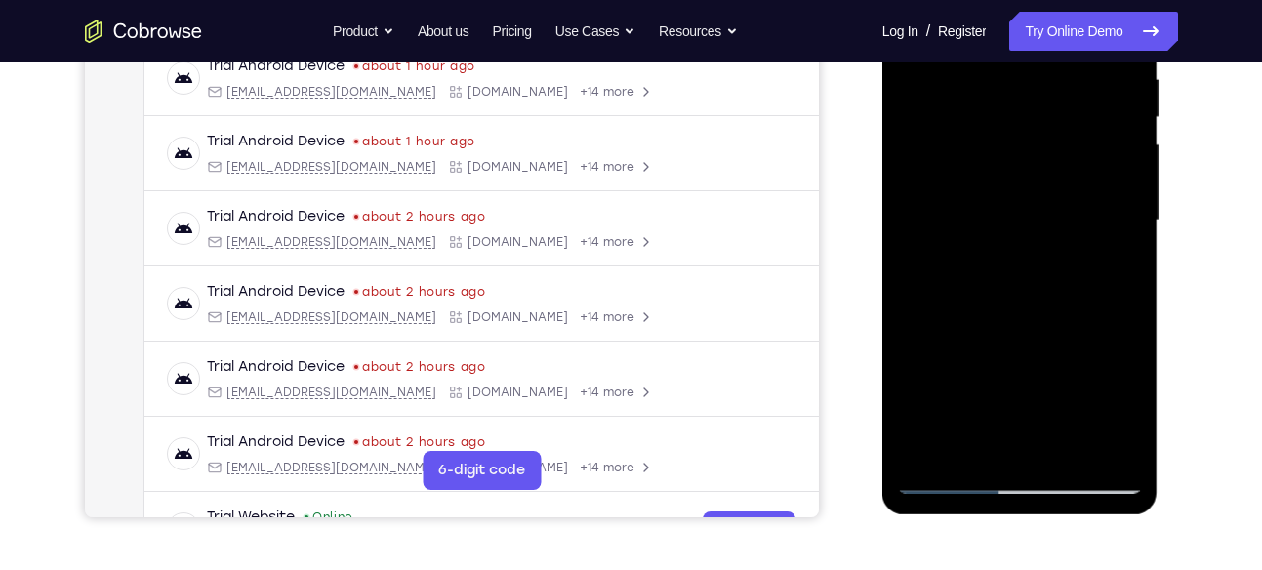
click at [1024, 179] on div at bounding box center [1020, 220] width 246 height 547
drag, startPoint x: 1040, startPoint y: 350, endPoint x: 1038, endPoint y: 226, distance: 124.0
click at [1038, 226] on div at bounding box center [1020, 220] width 246 height 547
drag, startPoint x: 1060, startPoint y: 374, endPoint x: 1045, endPoint y: 266, distance: 108.3
click at [1045, 266] on div at bounding box center [1020, 220] width 246 height 547
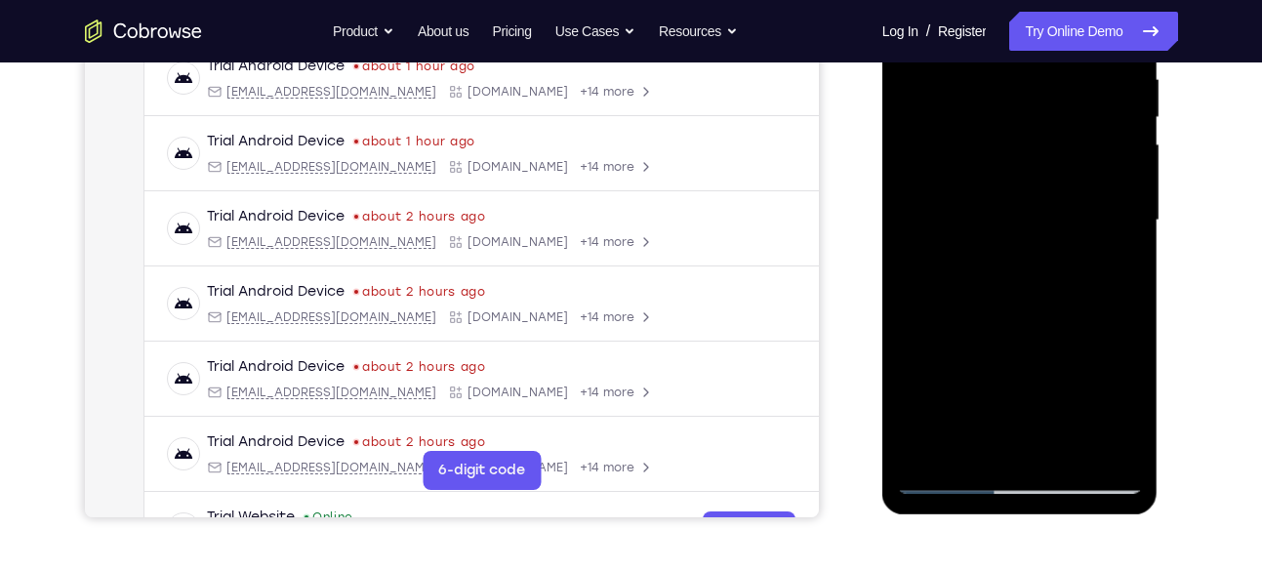
drag, startPoint x: 1034, startPoint y: 388, endPoint x: 1025, endPoint y: 224, distance: 164.2
click at [1025, 224] on div at bounding box center [1020, 220] width 246 height 547
drag, startPoint x: 1027, startPoint y: 366, endPoint x: 1024, endPoint y: 288, distance: 78.1
click at [1024, 288] on div at bounding box center [1020, 220] width 246 height 547
drag, startPoint x: 1028, startPoint y: 385, endPoint x: 1029, endPoint y: 242, distance: 142.5
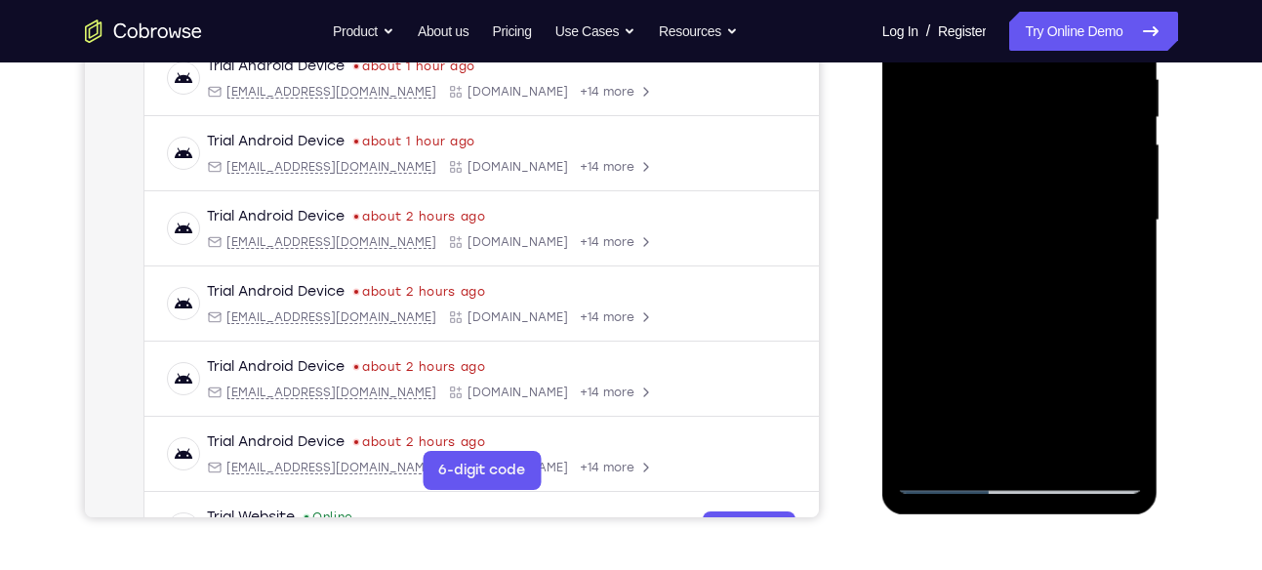
click at [1029, 242] on div at bounding box center [1020, 220] width 246 height 547
drag, startPoint x: 1039, startPoint y: 359, endPoint x: 1039, endPoint y: 232, distance: 126.9
click at [1039, 232] on div at bounding box center [1020, 220] width 246 height 547
drag, startPoint x: 1051, startPoint y: 382, endPoint x: 1049, endPoint y: 186, distance: 195.2
click at [1049, 186] on div at bounding box center [1020, 220] width 246 height 547
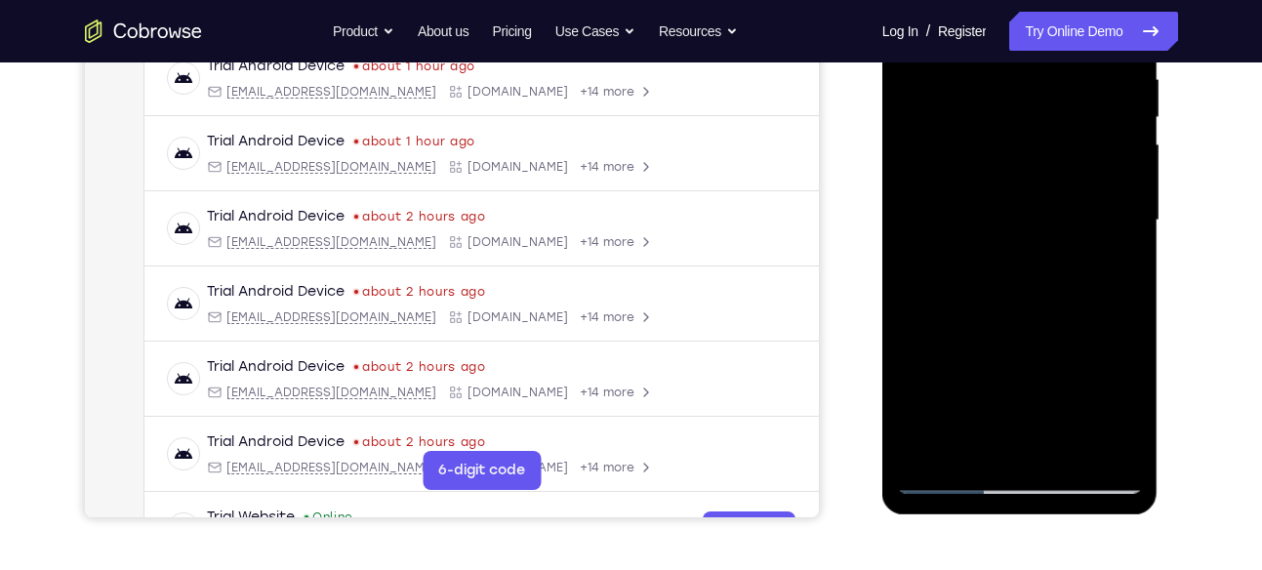
drag, startPoint x: 1050, startPoint y: 318, endPoint x: 1049, endPoint y: 245, distance: 73.2
click at [1049, 245] on div at bounding box center [1020, 220] width 246 height 547
drag, startPoint x: 1050, startPoint y: 386, endPoint x: 1053, endPoint y: 320, distance: 66.4
click at [1053, 320] on div at bounding box center [1020, 220] width 246 height 547
drag, startPoint x: 1036, startPoint y: 380, endPoint x: 1038, endPoint y: 293, distance: 86.9
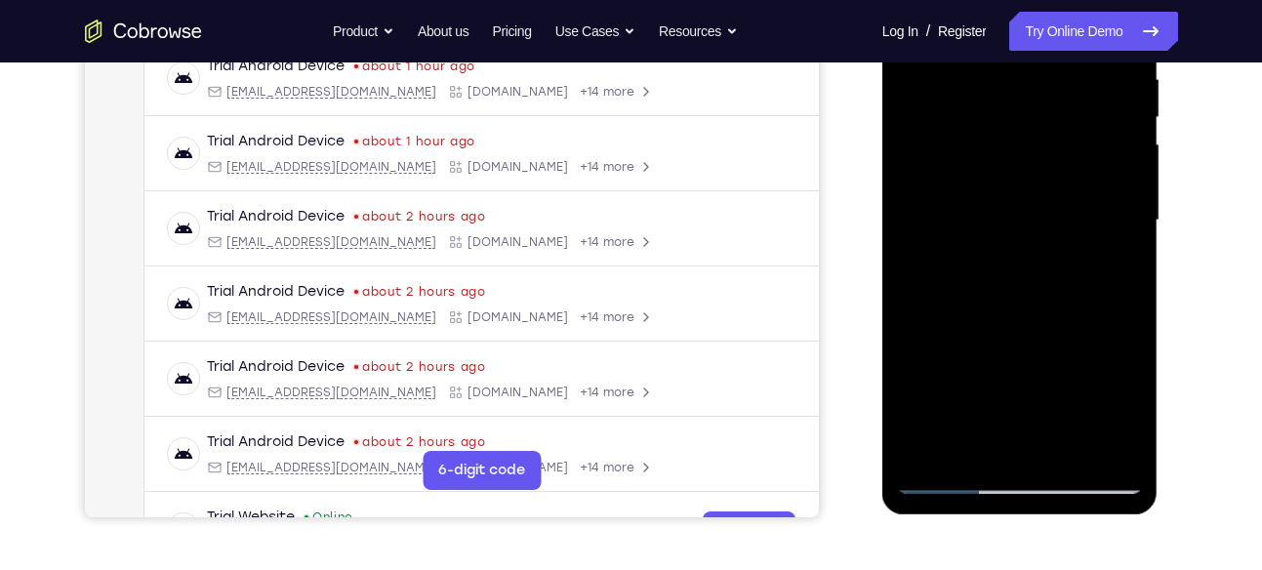
click at [1038, 293] on div at bounding box center [1020, 220] width 246 height 547
drag, startPoint x: 1039, startPoint y: 374, endPoint x: 1042, endPoint y: 311, distance: 62.5
click at [1042, 311] on div at bounding box center [1020, 220] width 246 height 547
drag, startPoint x: 1052, startPoint y: 400, endPoint x: 1061, endPoint y: 237, distance: 163.2
click at [1061, 237] on div at bounding box center [1020, 220] width 246 height 547
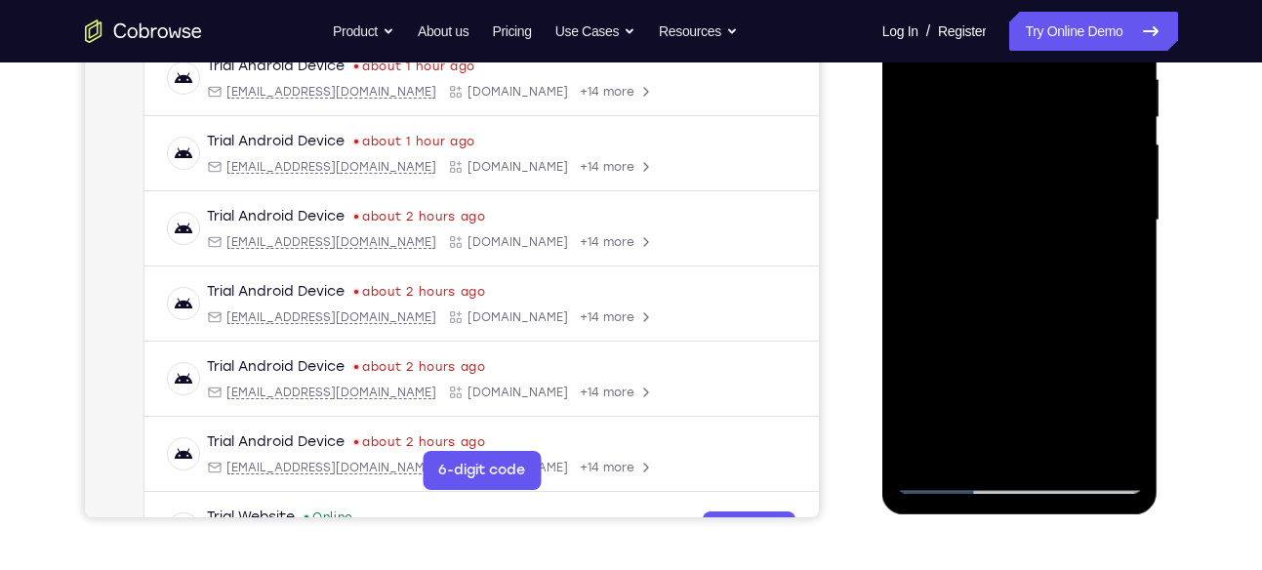
drag, startPoint x: 1061, startPoint y: 365, endPoint x: 1069, endPoint y: 266, distance: 98.9
click at [1069, 266] on div at bounding box center [1020, 220] width 246 height 547
drag, startPoint x: 1064, startPoint y: 373, endPoint x: 1064, endPoint y: 208, distance: 164.9
click at [1064, 208] on div at bounding box center [1020, 220] width 246 height 547
drag, startPoint x: 1049, startPoint y: 391, endPoint x: 1054, endPoint y: 256, distance: 135.7
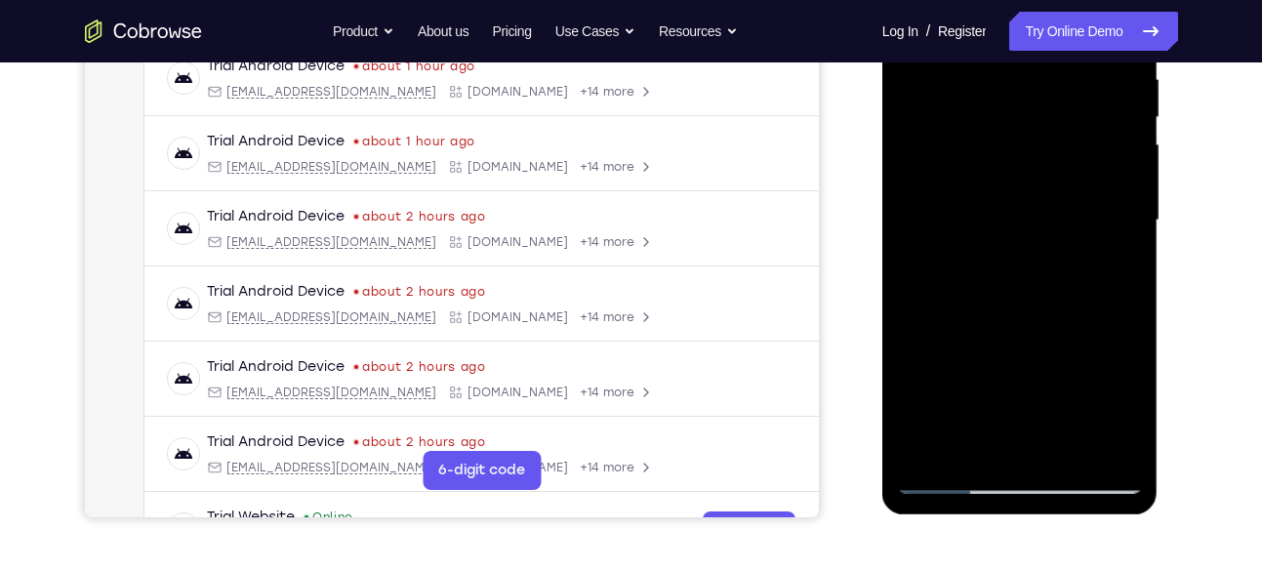
click at [1054, 256] on div at bounding box center [1020, 220] width 246 height 547
drag, startPoint x: 1033, startPoint y: 388, endPoint x: 1039, endPoint y: 246, distance: 142.6
click at [1039, 246] on div at bounding box center [1020, 220] width 246 height 547
drag, startPoint x: 1052, startPoint y: 399, endPoint x: 1051, endPoint y: 274, distance: 124.9
click at [1051, 274] on div at bounding box center [1020, 220] width 246 height 547
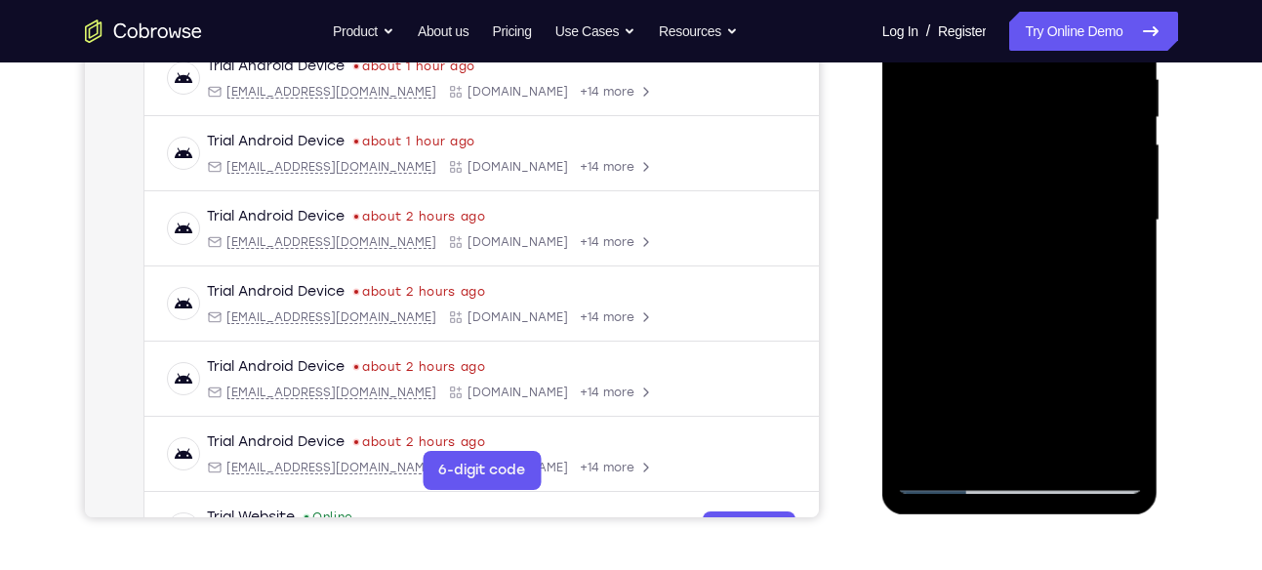
drag, startPoint x: 1051, startPoint y: 380, endPoint x: 1051, endPoint y: 261, distance: 119.1
click at [1051, 261] on div at bounding box center [1020, 220] width 246 height 547
drag, startPoint x: 1047, startPoint y: 352, endPoint x: 1048, endPoint y: 231, distance: 121.0
click at [1048, 231] on div at bounding box center [1020, 220] width 246 height 547
drag, startPoint x: 1035, startPoint y: 385, endPoint x: 1043, endPoint y: 250, distance: 135.9
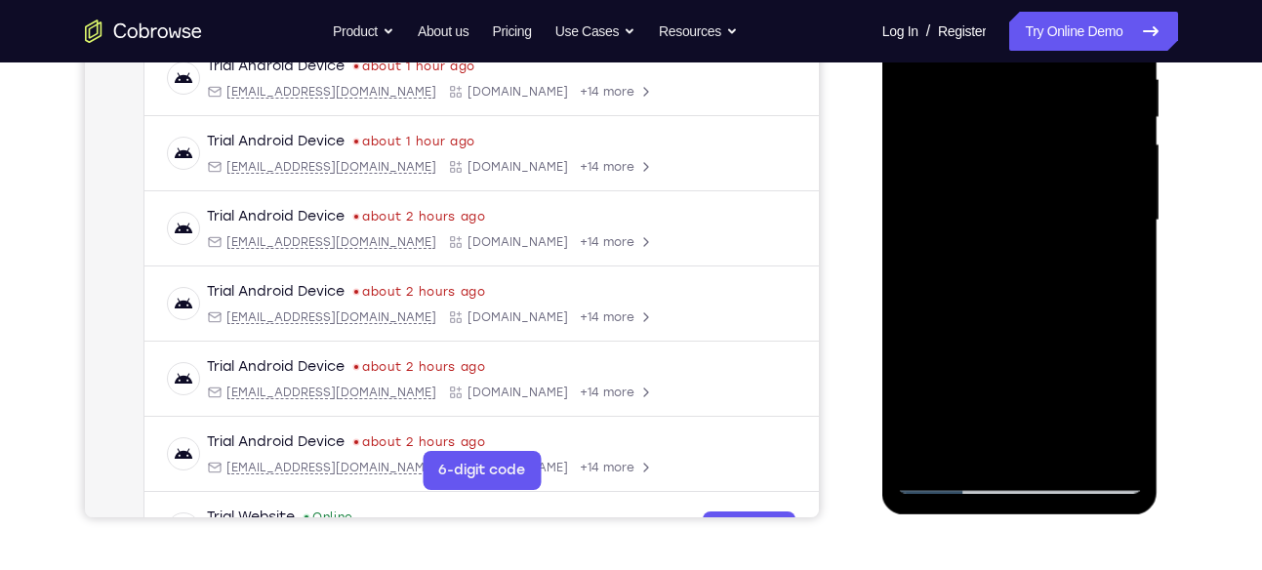
click at [1043, 250] on div at bounding box center [1020, 220] width 246 height 547
drag, startPoint x: 1051, startPoint y: 380, endPoint x: 1060, endPoint y: 214, distance: 166.1
click at [1060, 214] on div at bounding box center [1020, 220] width 246 height 547
drag, startPoint x: 1033, startPoint y: 385, endPoint x: 1041, endPoint y: 221, distance: 164.2
click at [1041, 221] on div at bounding box center [1020, 220] width 246 height 547
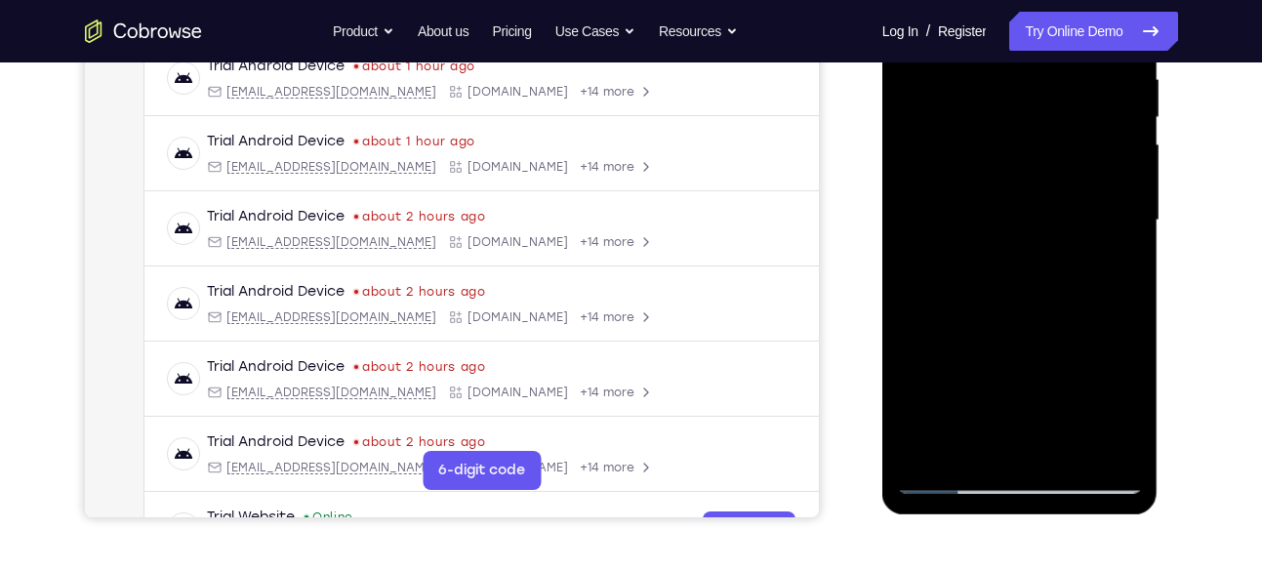
drag, startPoint x: 1032, startPoint y: 400, endPoint x: 1048, endPoint y: 254, distance: 147.3
click at [1048, 254] on div at bounding box center [1020, 220] width 246 height 547
drag, startPoint x: 1061, startPoint y: 369, endPoint x: 1070, endPoint y: 266, distance: 102.8
click at [1070, 266] on div at bounding box center [1020, 220] width 246 height 547
drag, startPoint x: 1051, startPoint y: 400, endPoint x: 1058, endPoint y: 260, distance: 140.7
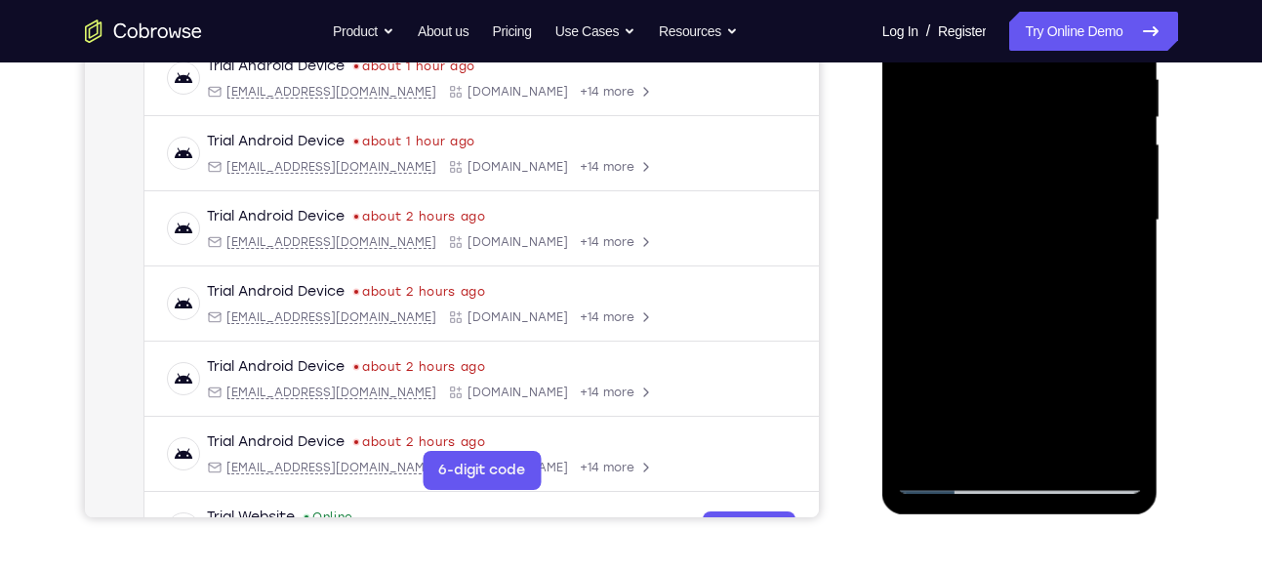
click at [1058, 260] on div at bounding box center [1020, 220] width 246 height 547
drag, startPoint x: 1034, startPoint y: 407, endPoint x: 1025, endPoint y: 236, distance: 171.1
click at [1025, 236] on div at bounding box center [1020, 220] width 246 height 547
drag, startPoint x: 1035, startPoint y: 384, endPoint x: 1036, endPoint y: 260, distance: 123.9
click at [1036, 260] on div at bounding box center [1020, 220] width 246 height 547
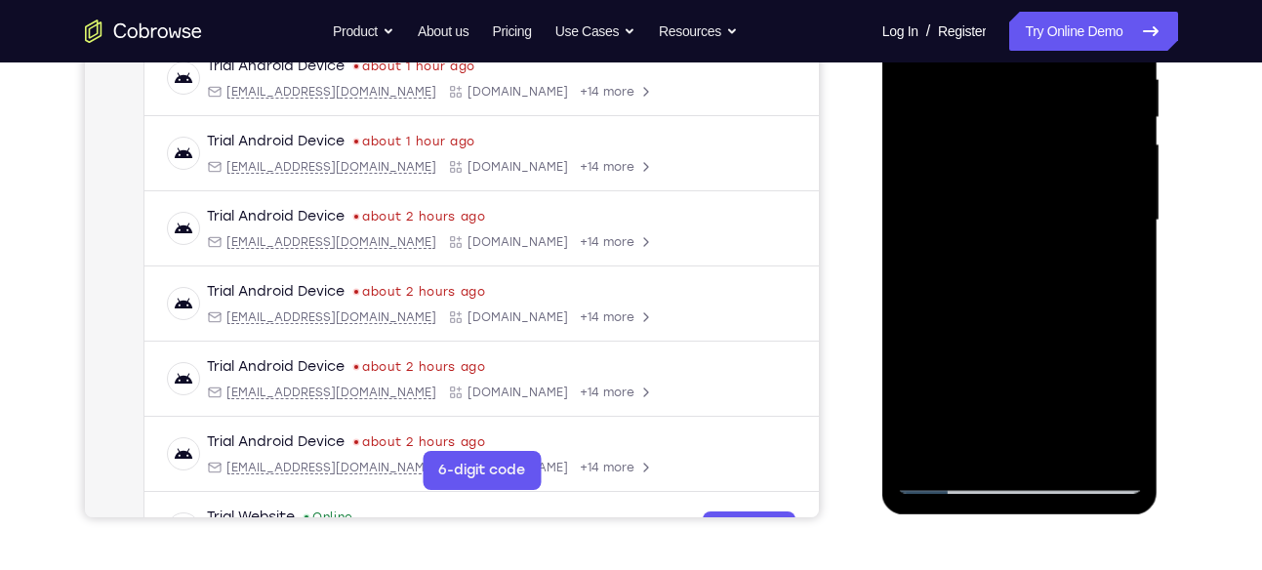
drag, startPoint x: 1036, startPoint y: 406, endPoint x: 1044, endPoint y: 251, distance: 155.4
click at [1044, 251] on div at bounding box center [1020, 220] width 246 height 547
drag, startPoint x: 1045, startPoint y: 412, endPoint x: 1048, endPoint y: 258, distance: 154.2
click at [1048, 258] on div at bounding box center [1020, 220] width 246 height 547
drag, startPoint x: 1046, startPoint y: 409, endPoint x: 1048, endPoint y: 199, distance: 209.8
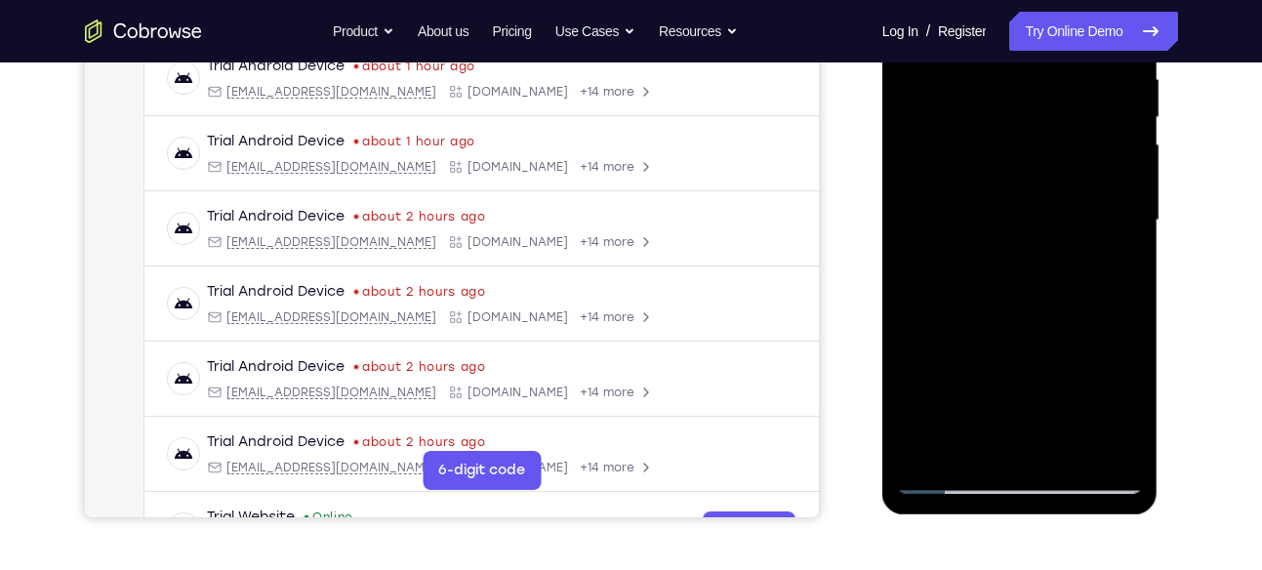
click at [1048, 199] on div at bounding box center [1020, 220] width 246 height 547
drag, startPoint x: 1054, startPoint y: 381, endPoint x: 1050, endPoint y: 253, distance: 127.9
click at [1050, 253] on div at bounding box center [1020, 220] width 246 height 547
drag, startPoint x: 1049, startPoint y: 401, endPoint x: 1049, endPoint y: 166, distance: 235.2
click at [1049, 166] on div at bounding box center [1020, 220] width 246 height 547
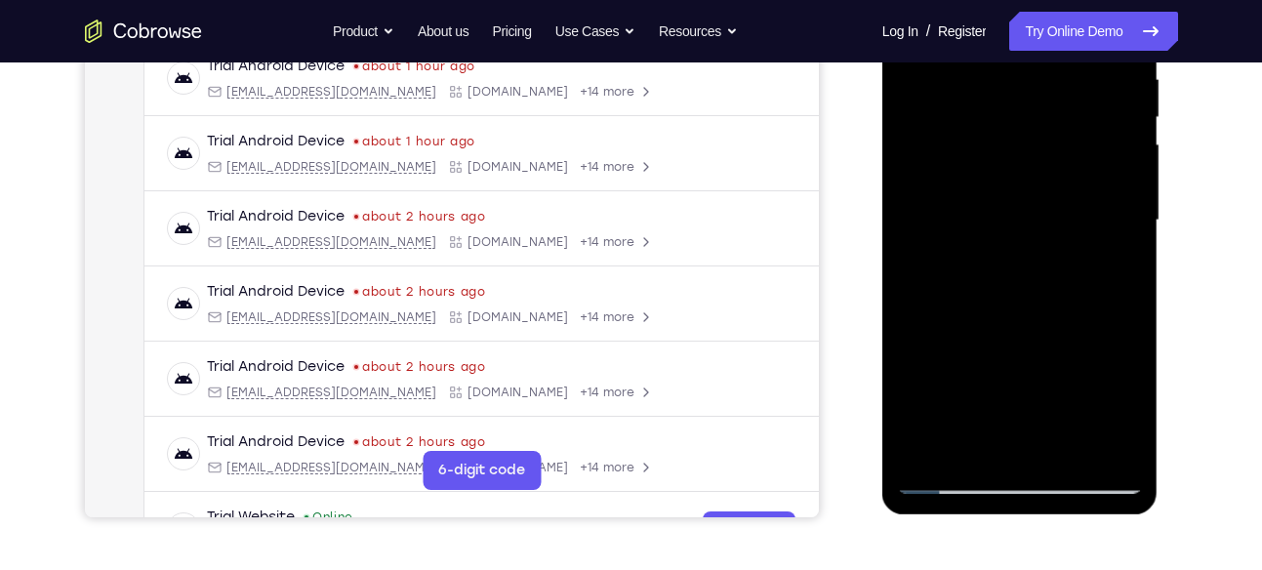
drag, startPoint x: 1059, startPoint y: 390, endPoint x: 1053, endPoint y: 192, distance: 198.2
click at [1053, 192] on div at bounding box center [1020, 220] width 246 height 547
drag, startPoint x: 1046, startPoint y: 382, endPoint x: 1060, endPoint y: 84, distance: 298.0
click at [1060, 84] on div at bounding box center [1020, 220] width 246 height 547
click at [980, 232] on div at bounding box center [1020, 220] width 246 height 547
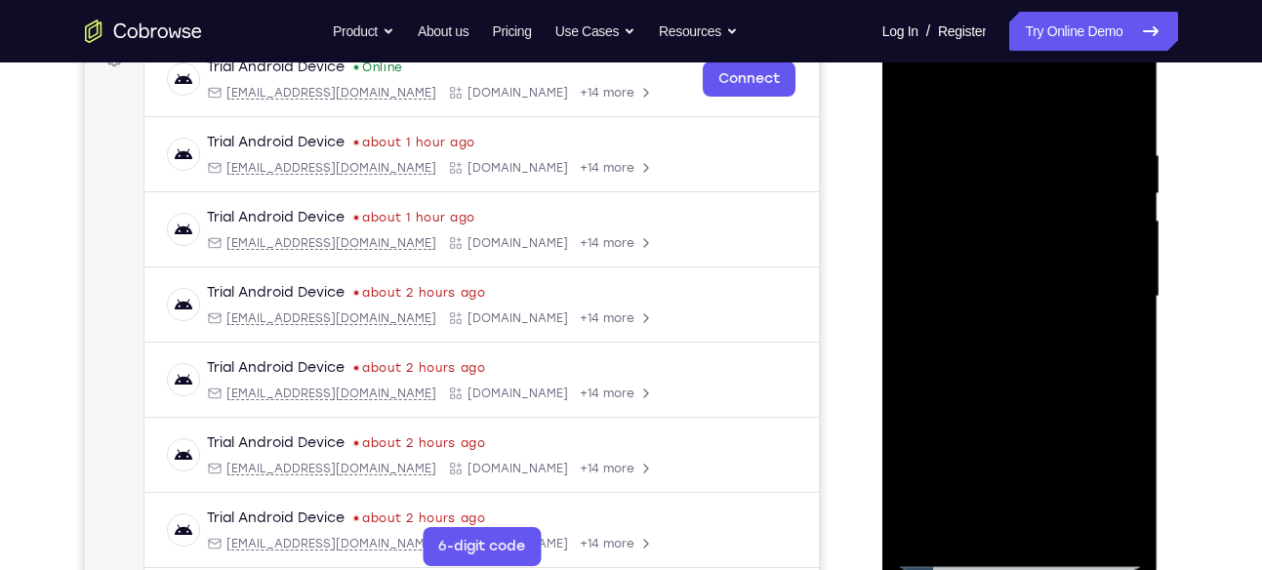
scroll to position [313, 0]
drag, startPoint x: 1058, startPoint y: 209, endPoint x: 1015, endPoint y: 448, distance: 242.9
click at [1015, 448] on div at bounding box center [1020, 297] width 246 height 547
drag, startPoint x: 1062, startPoint y: 173, endPoint x: 1048, endPoint y: 375, distance: 202.5
click at [1048, 375] on div at bounding box center [1020, 297] width 246 height 547
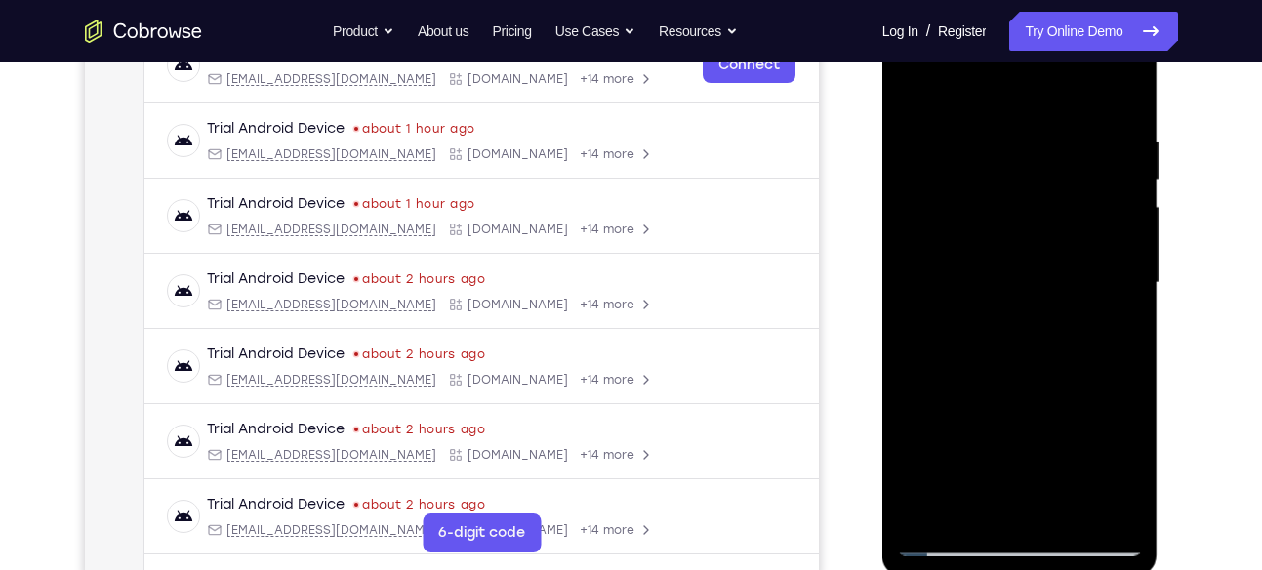
scroll to position [326, 0]
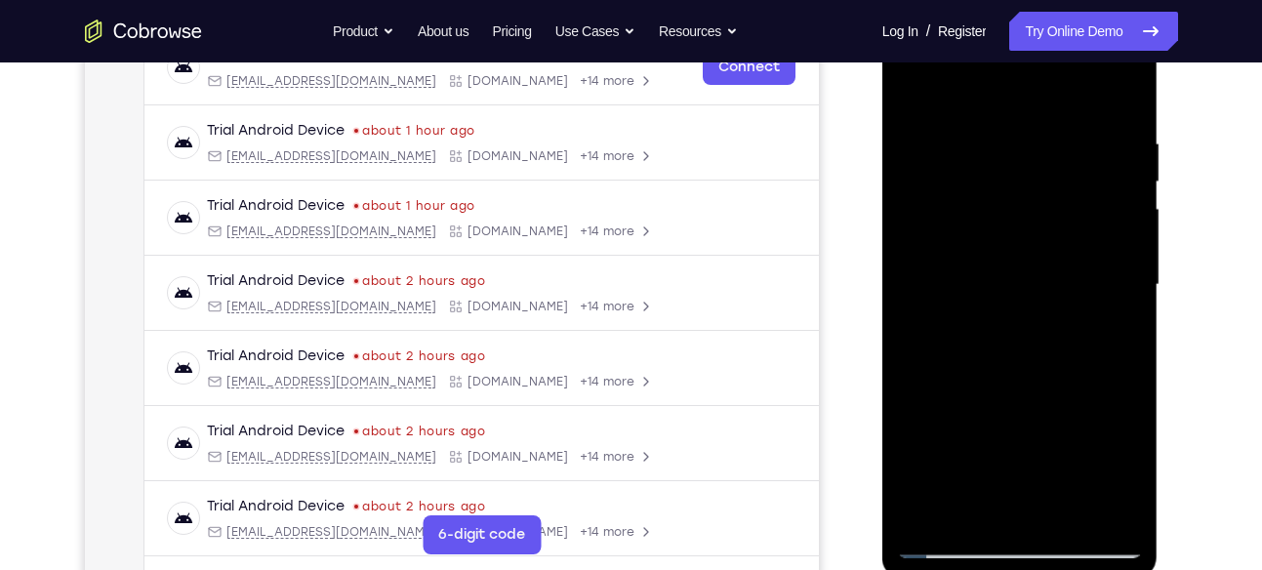
click at [1003, 136] on div at bounding box center [1020, 285] width 246 height 547
drag, startPoint x: 970, startPoint y: 219, endPoint x: 966, endPoint y: 355, distance: 136.7
click at [966, 355] on div at bounding box center [1020, 285] width 246 height 547
click at [914, 88] on div at bounding box center [1020, 285] width 246 height 547
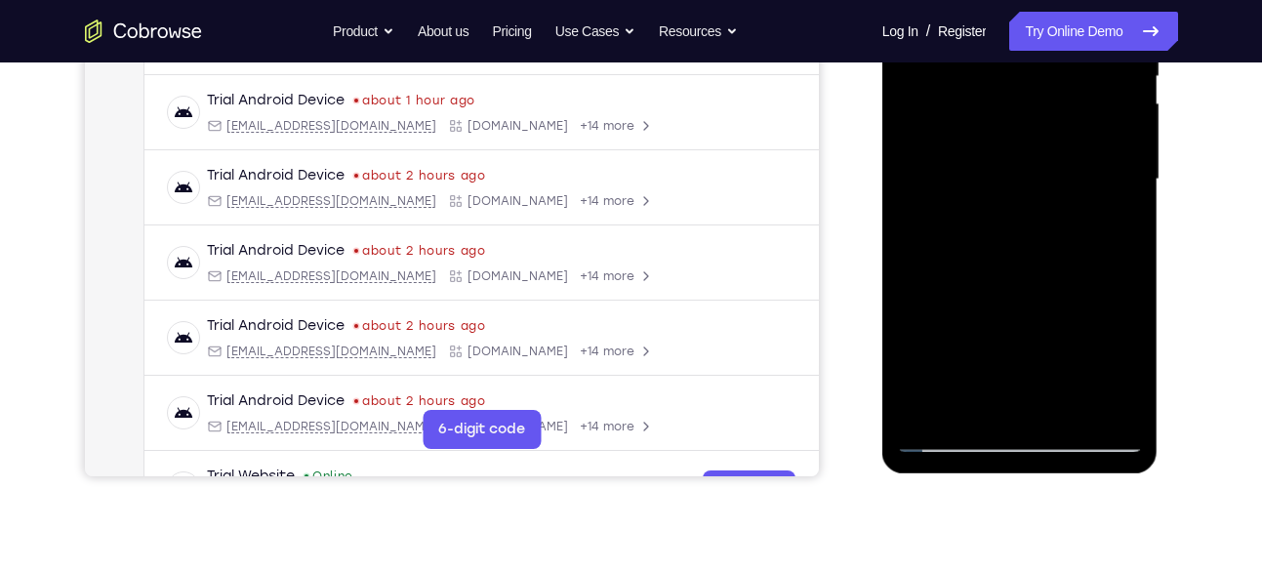
scroll to position [432, 0]
click at [1070, 407] on div at bounding box center [1020, 178] width 246 height 547
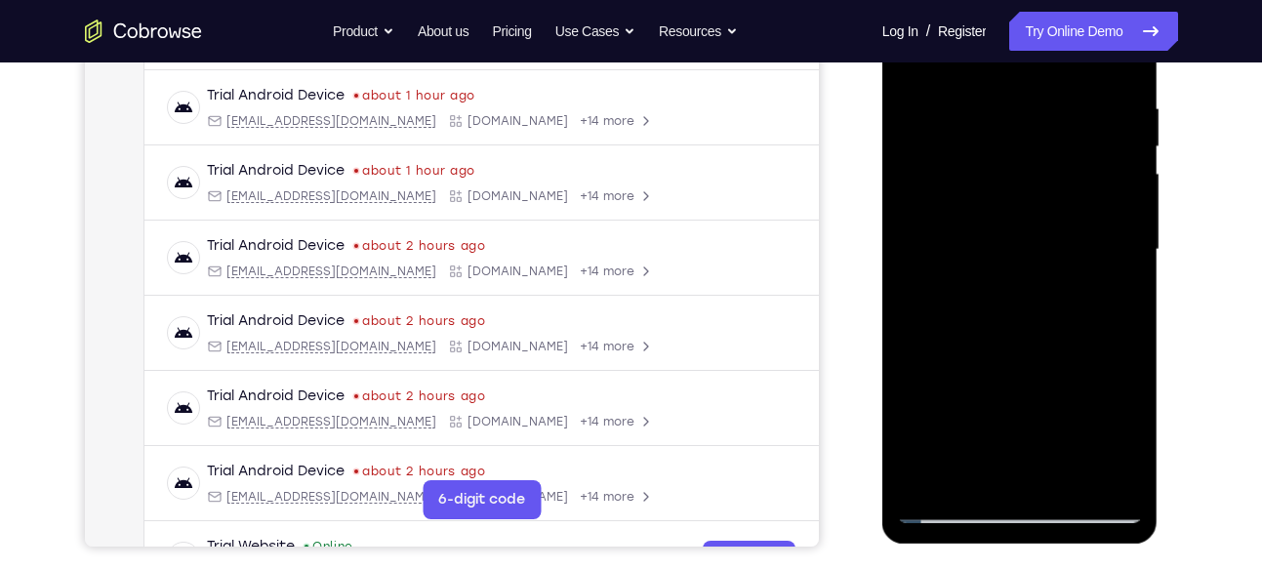
scroll to position [360, 0]
click at [993, 84] on div at bounding box center [1020, 251] width 246 height 547
click at [969, 138] on div at bounding box center [1020, 251] width 246 height 547
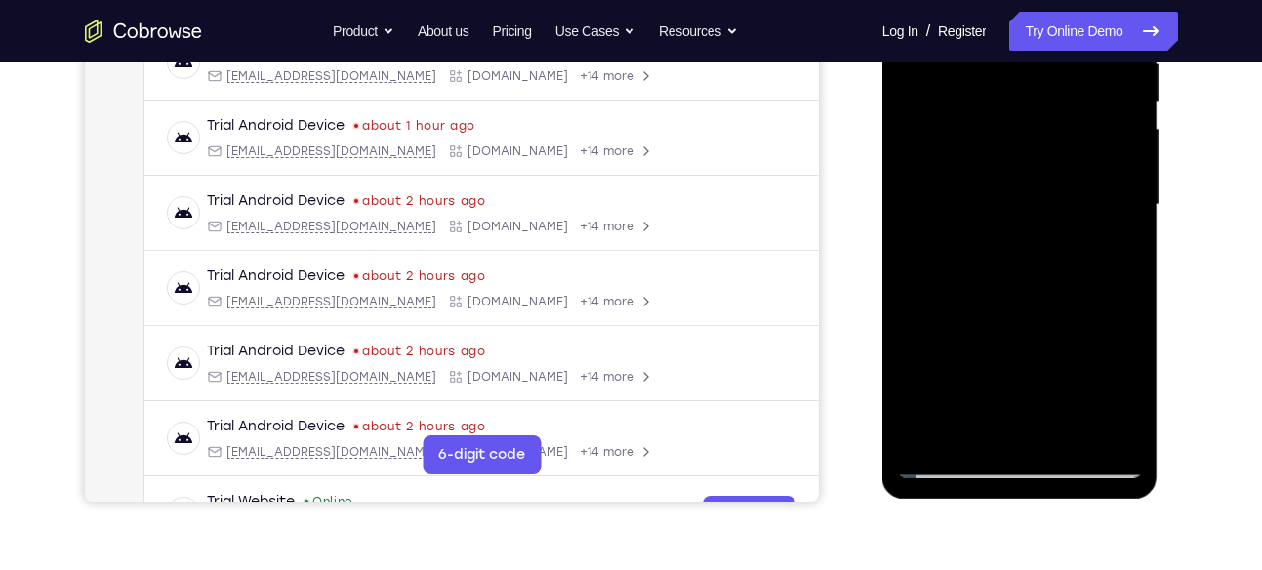
scroll to position [411, 0]
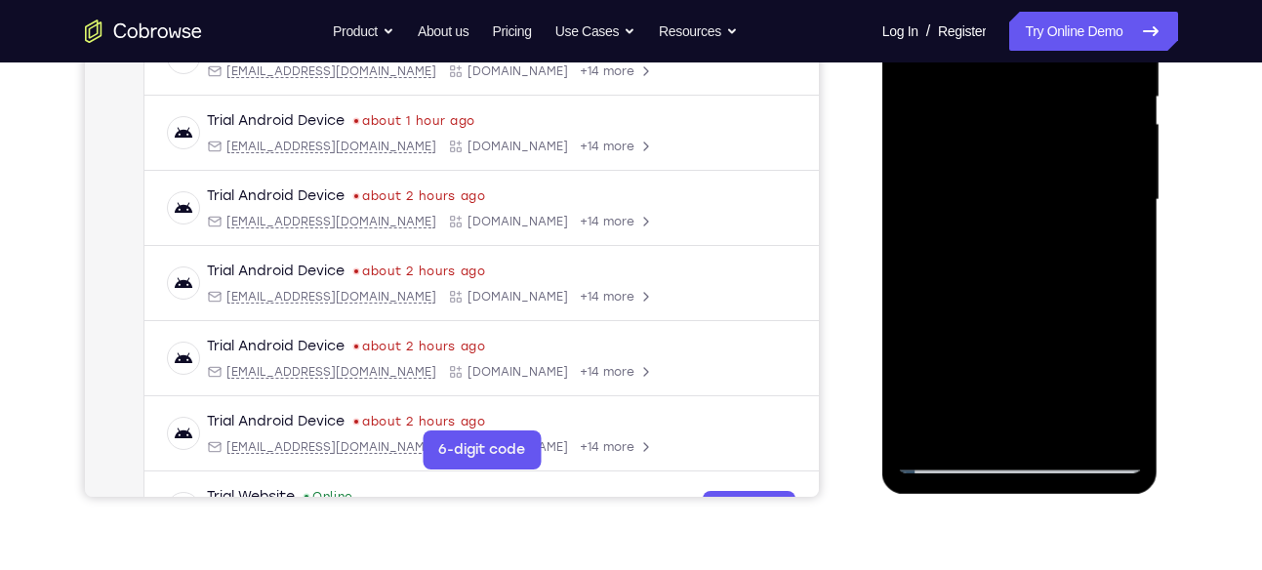
click at [986, 125] on div at bounding box center [1020, 200] width 246 height 547
drag, startPoint x: 1076, startPoint y: 357, endPoint x: 1080, endPoint y: 238, distance: 119.1
click at [1080, 238] on div at bounding box center [1020, 200] width 246 height 547
click at [968, 425] on div at bounding box center [1020, 200] width 246 height 547
click at [912, 311] on div at bounding box center [1020, 200] width 246 height 547
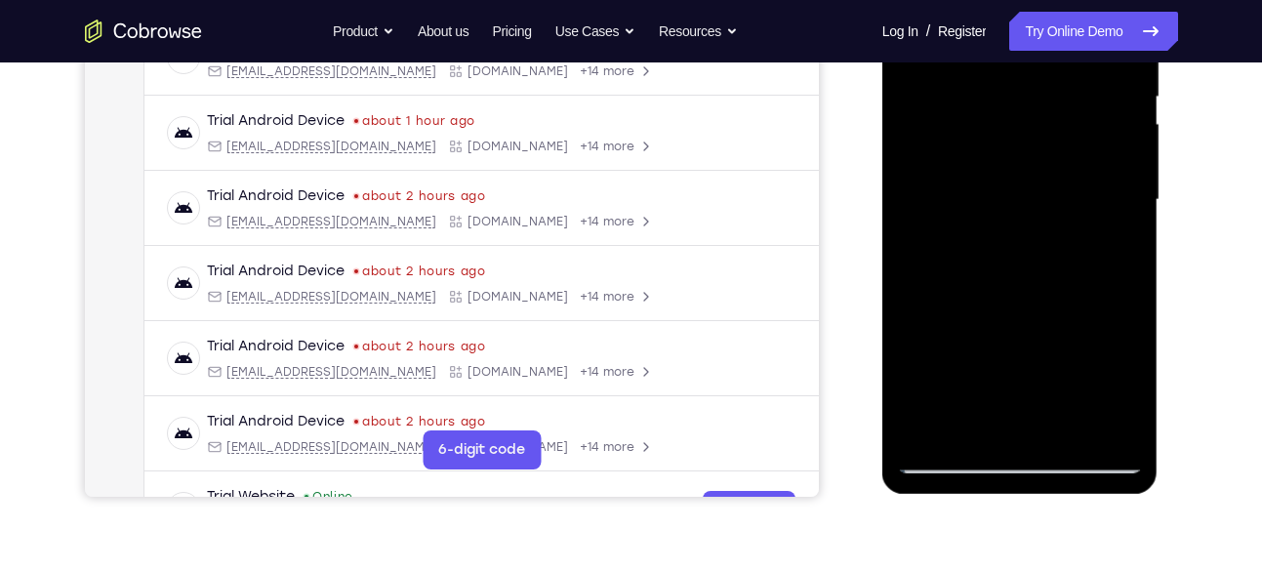
click at [1110, 236] on div at bounding box center [1020, 200] width 246 height 547
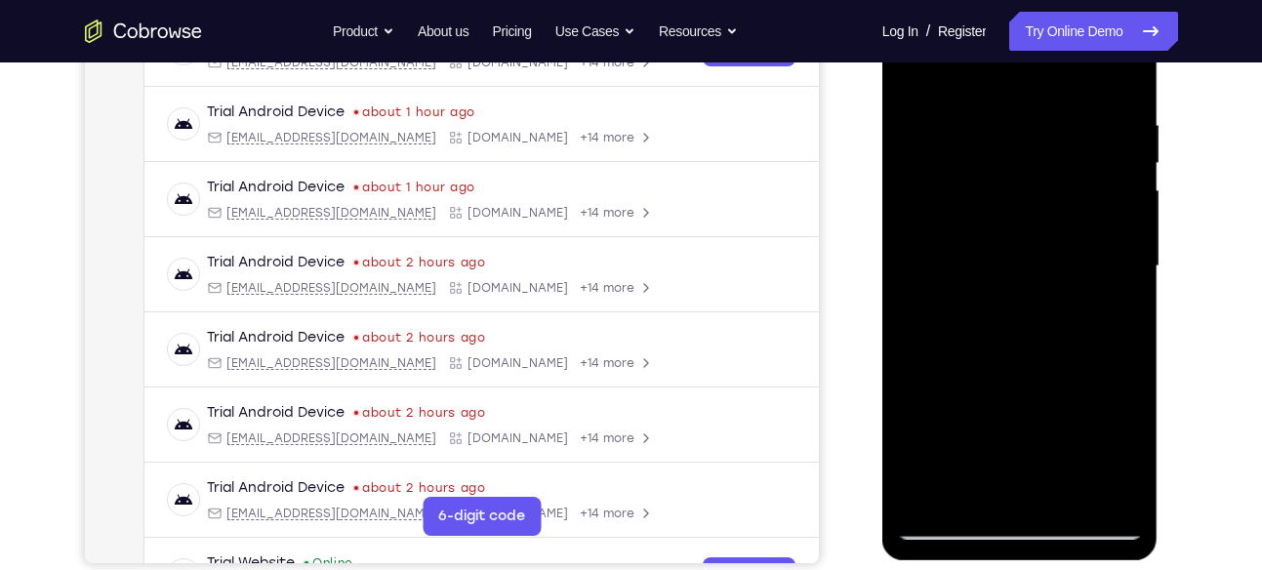
scroll to position [338, 0]
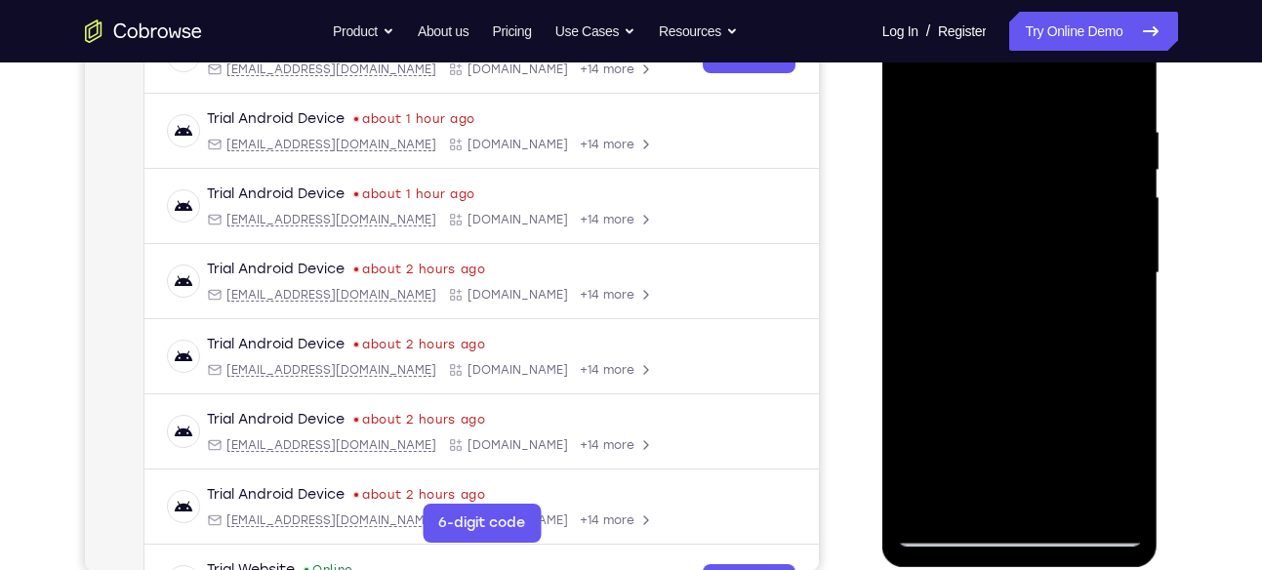
click at [911, 85] on div at bounding box center [1020, 273] width 246 height 547
drag, startPoint x: 1004, startPoint y: 104, endPoint x: 970, endPoint y: 339, distance: 236.7
click at [970, 339] on div at bounding box center [1020, 273] width 246 height 547
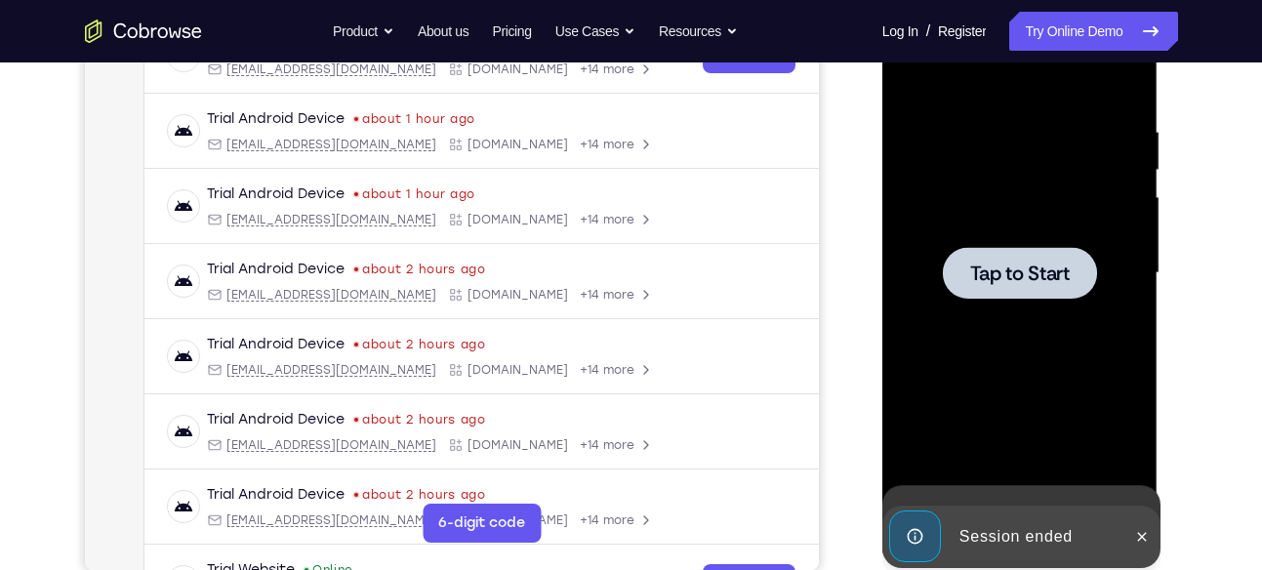
click at [1003, 124] on div at bounding box center [1020, 273] width 246 height 547
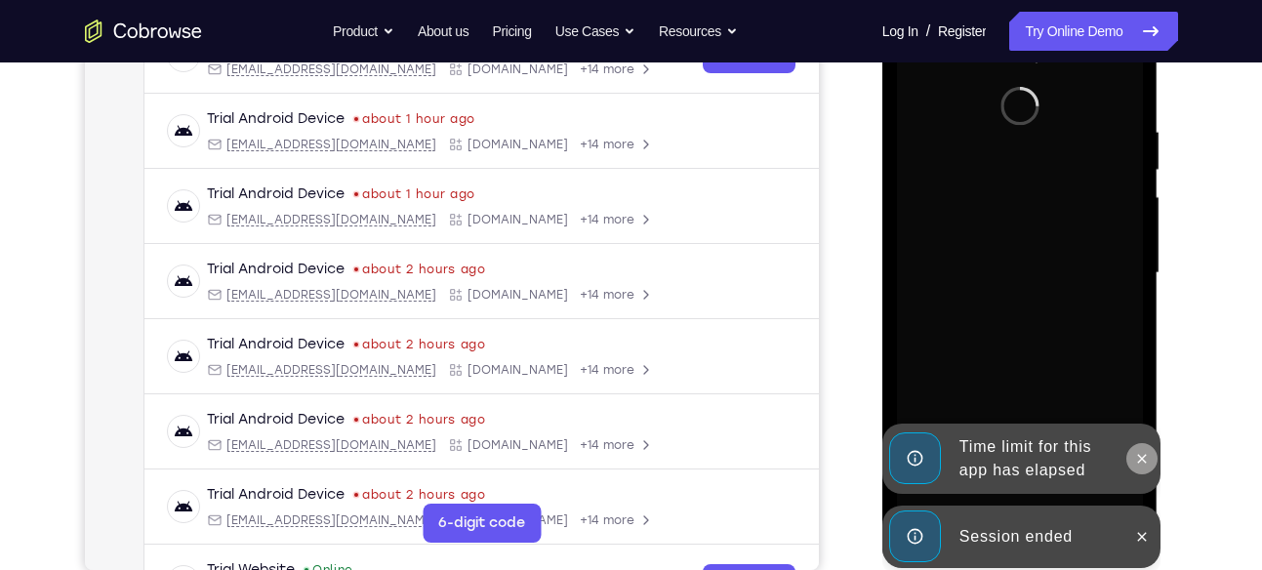
click at [1143, 463] on icon at bounding box center [1142, 459] width 16 height 16
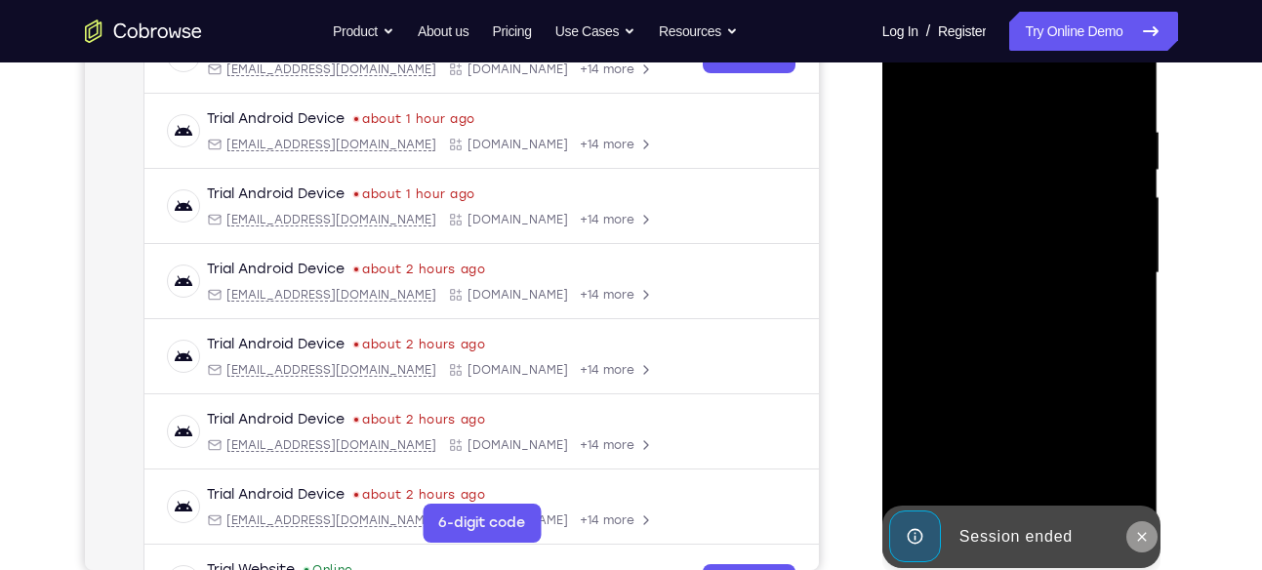
click at [1139, 546] on button at bounding box center [1141, 536] width 31 height 31
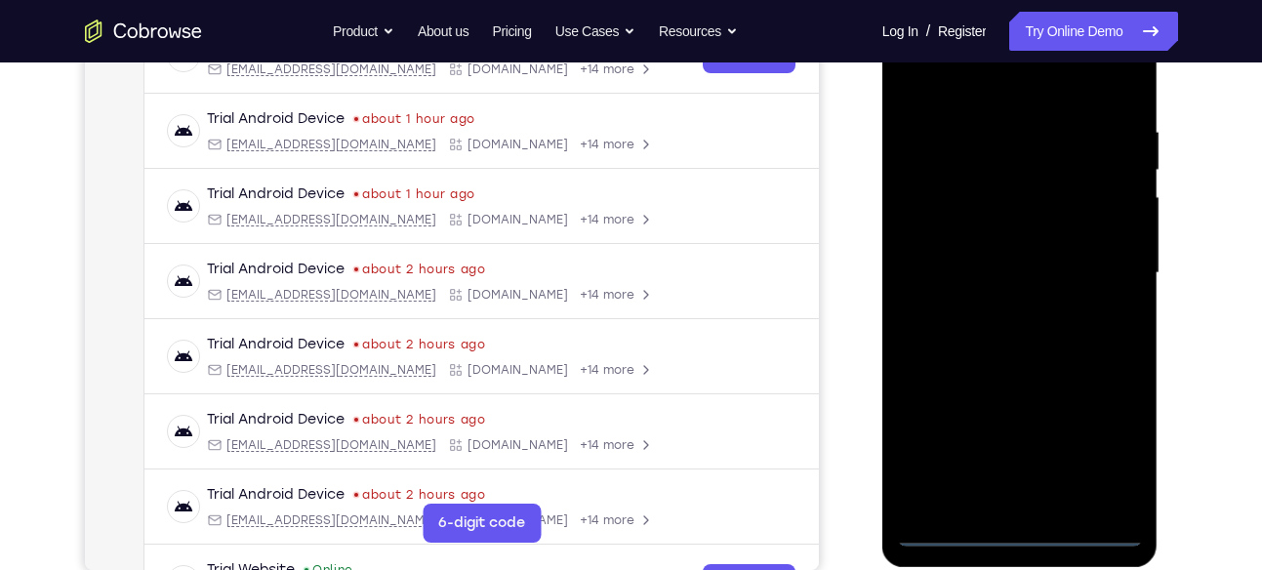
click at [1018, 526] on div at bounding box center [1020, 273] width 246 height 547
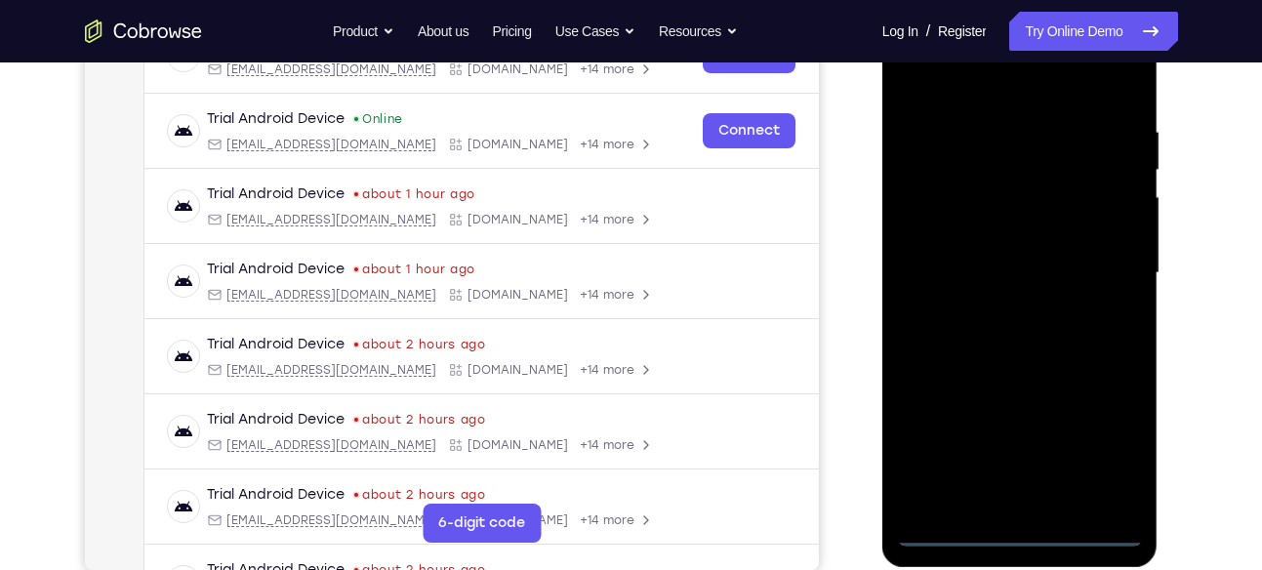
click at [1110, 446] on div at bounding box center [1020, 273] width 246 height 547
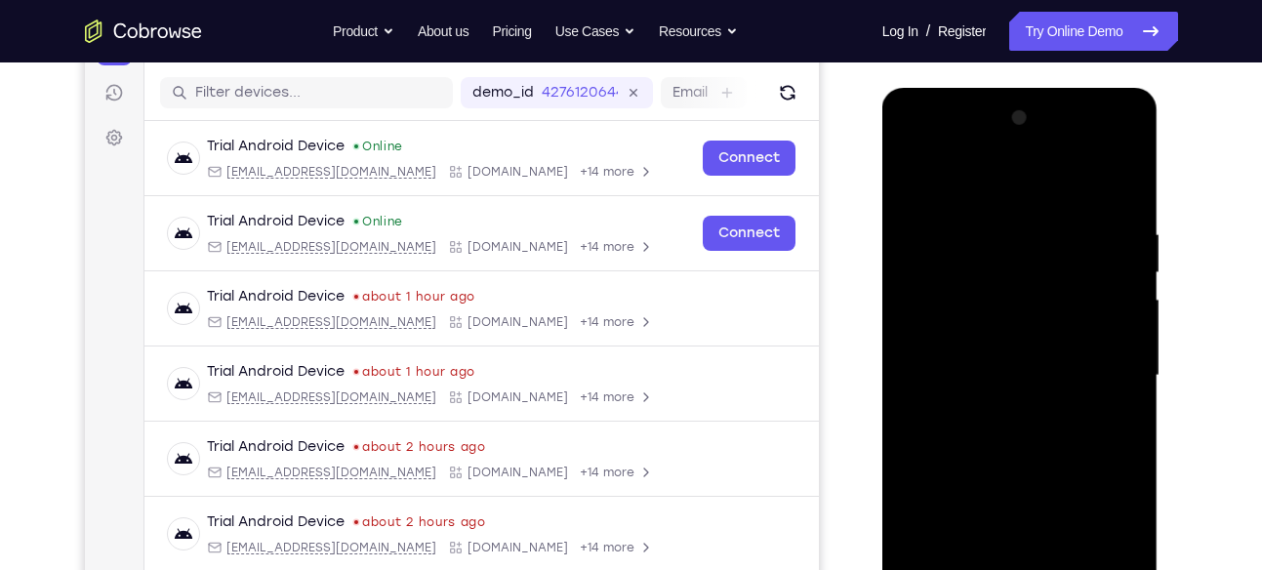
scroll to position [234, 0]
click at [931, 144] on div at bounding box center [1020, 376] width 246 height 547
click at [1098, 359] on div at bounding box center [1020, 376] width 246 height 547
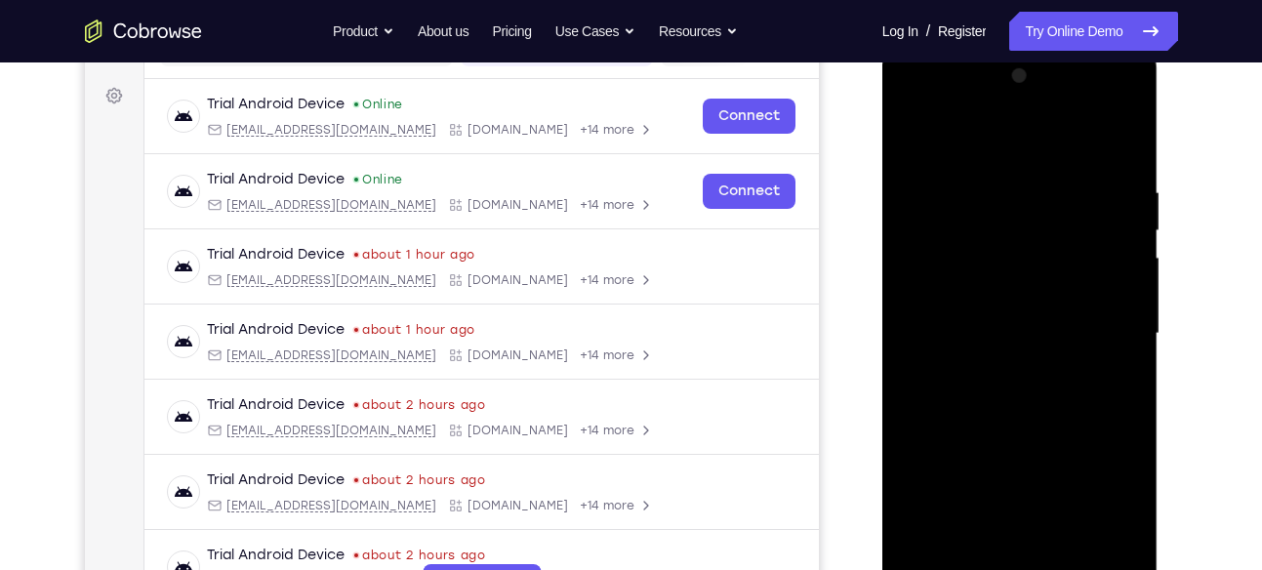
scroll to position [279, 0]
click at [996, 378] on div at bounding box center [1020, 332] width 246 height 547
click at [1006, 325] on div at bounding box center [1020, 332] width 246 height 547
click at [1006, 293] on div at bounding box center [1020, 332] width 246 height 547
click at [1118, 300] on div at bounding box center [1020, 332] width 246 height 547
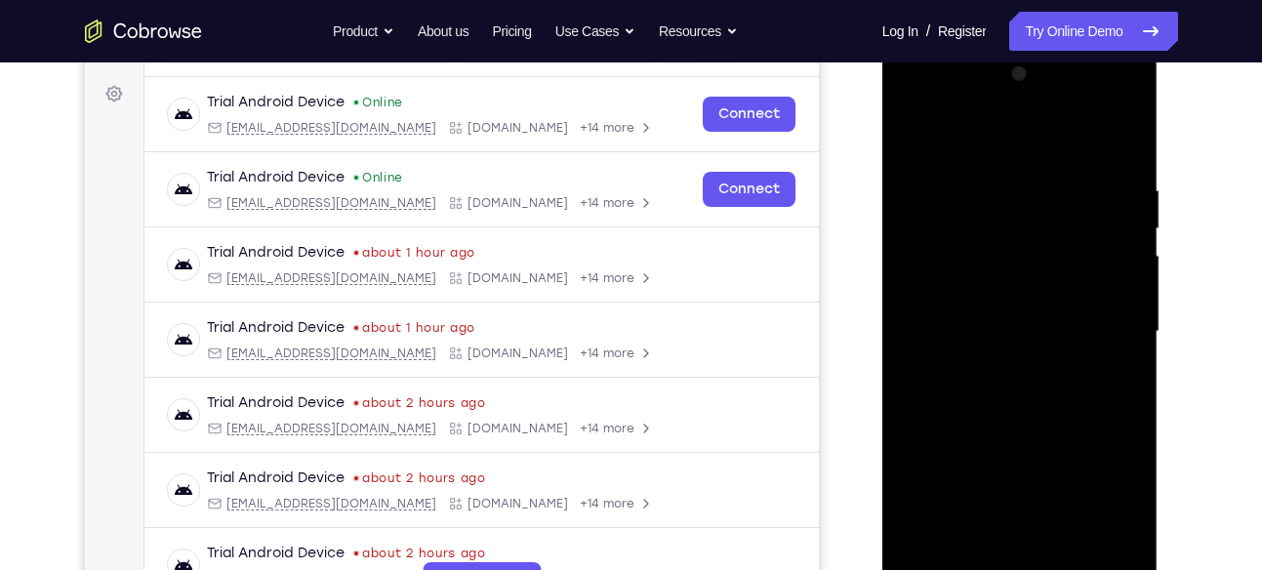
click at [993, 340] on div at bounding box center [1020, 332] width 246 height 547
click at [997, 391] on div at bounding box center [1020, 332] width 246 height 547
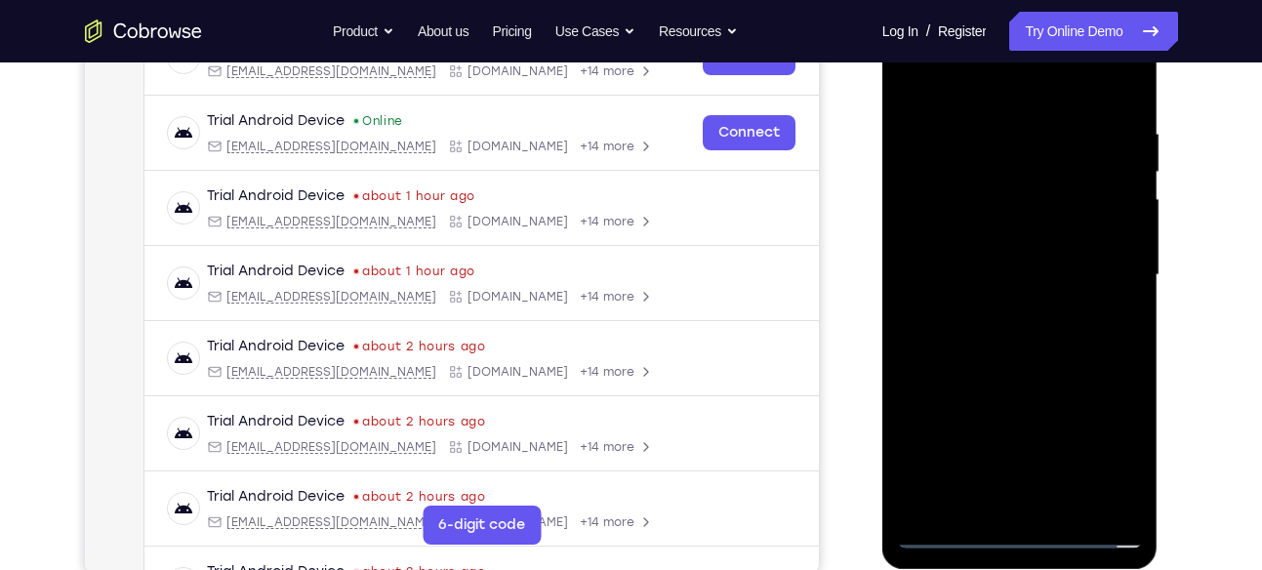
click at [1081, 333] on div at bounding box center [1020, 275] width 246 height 547
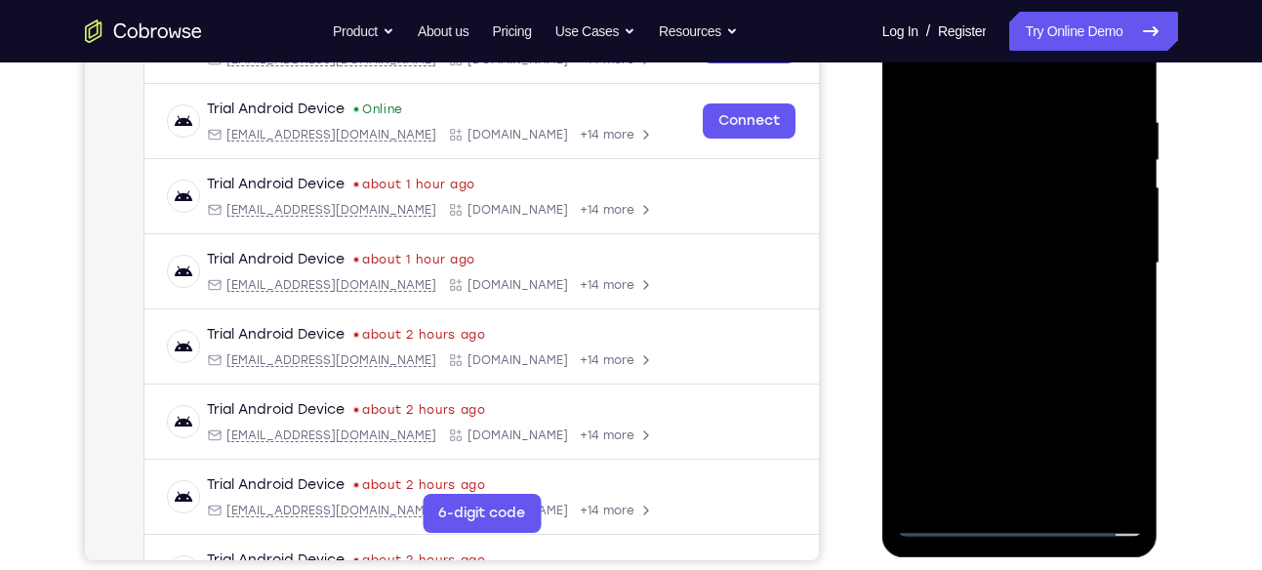
scroll to position [348, 0]
click at [1047, 330] on div at bounding box center [1020, 262] width 246 height 547
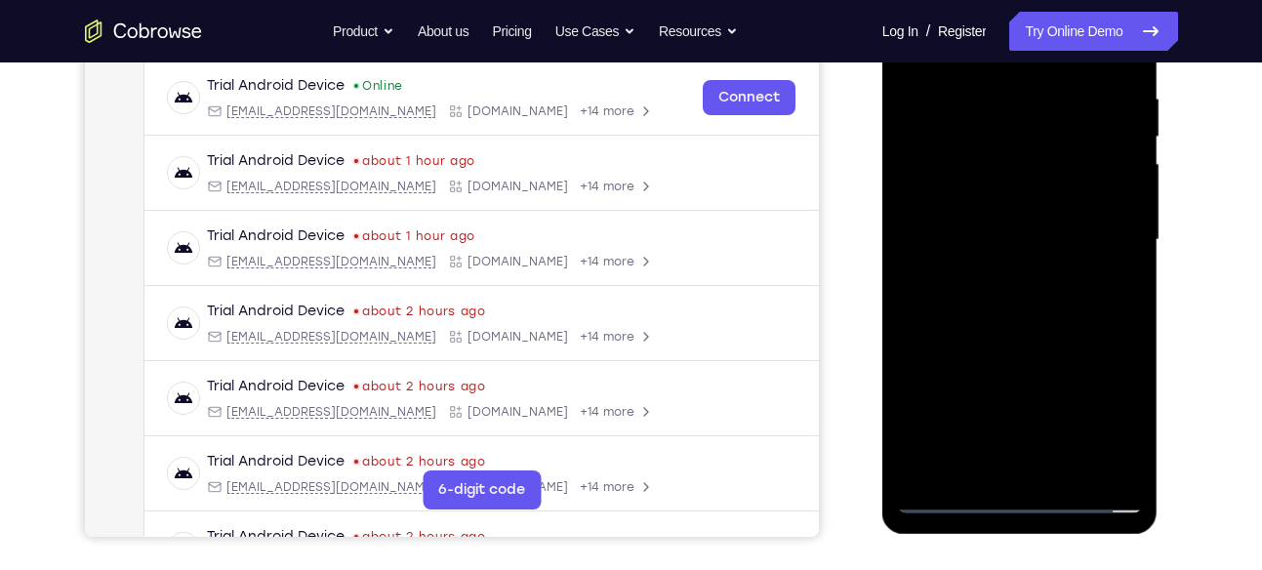
scroll to position [372, 0]
click at [1033, 302] on div at bounding box center [1020, 239] width 246 height 547
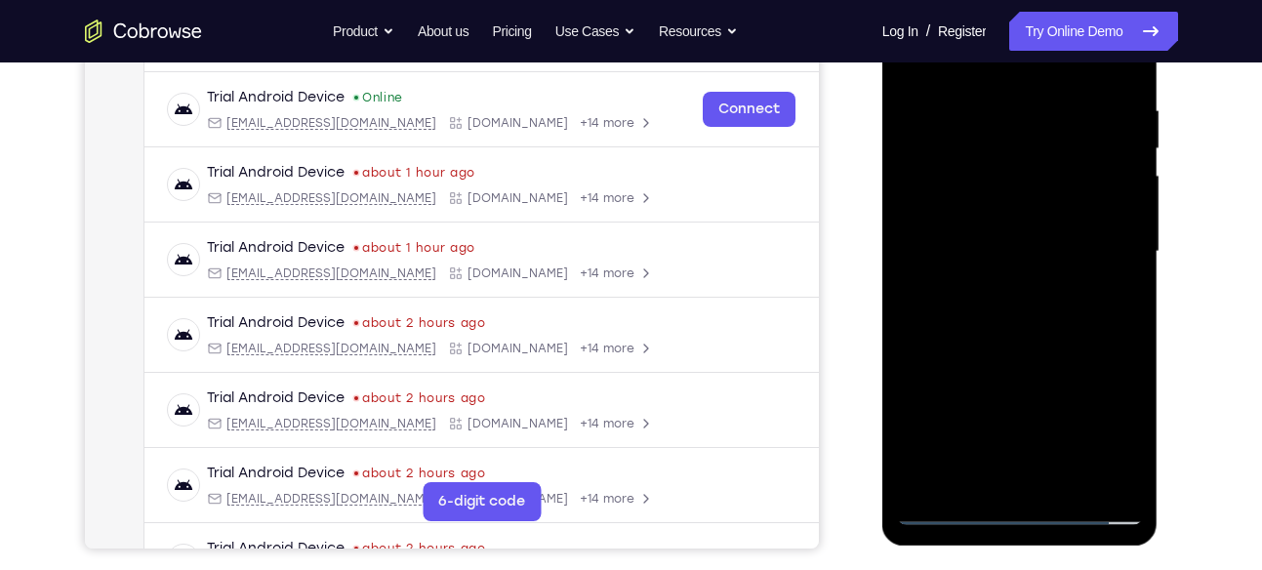
click at [1071, 345] on div at bounding box center [1020, 252] width 246 height 547
click at [1072, 477] on div at bounding box center [1020, 252] width 246 height 547
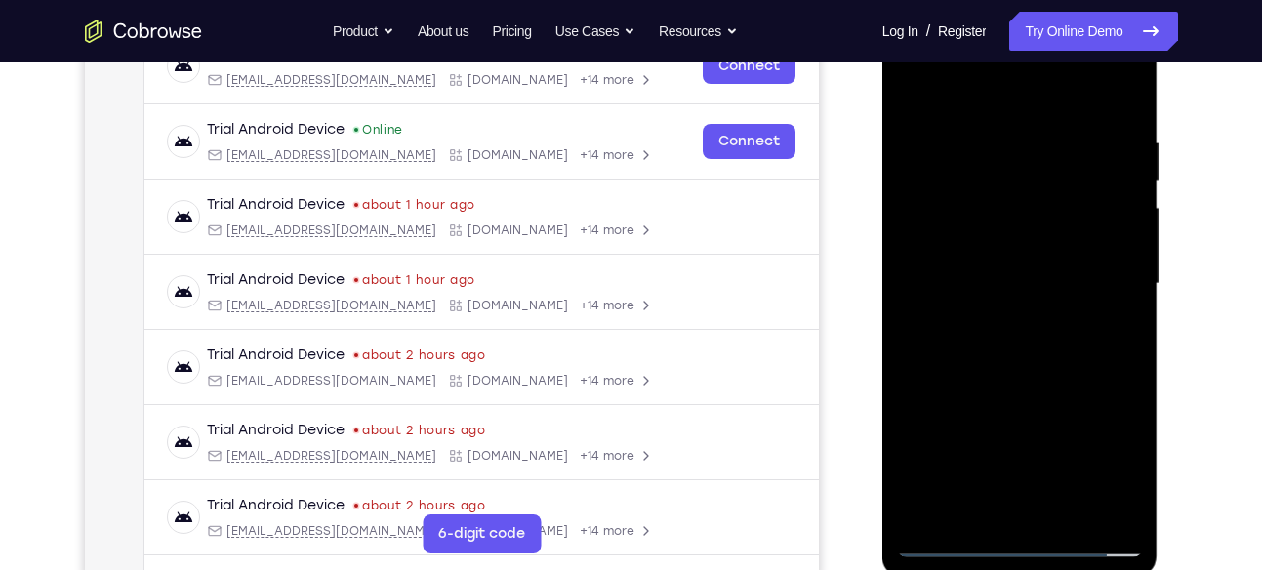
scroll to position [326, 0]
click at [1013, 388] on div at bounding box center [1020, 285] width 246 height 547
click at [999, 479] on div at bounding box center [1020, 285] width 246 height 547
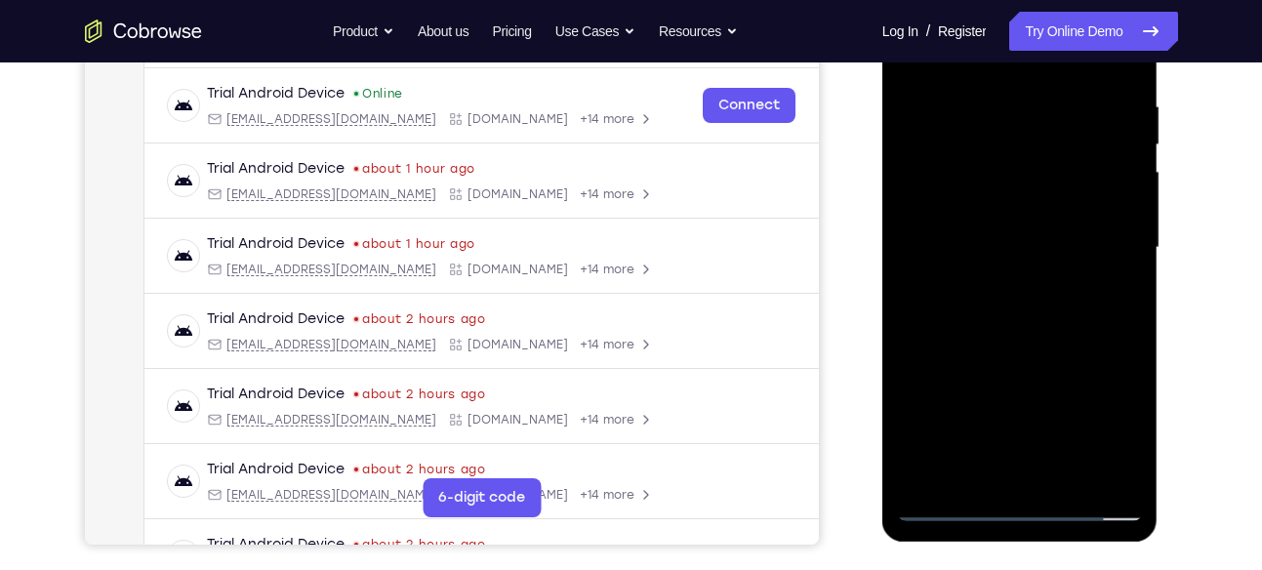
scroll to position [367, 0]
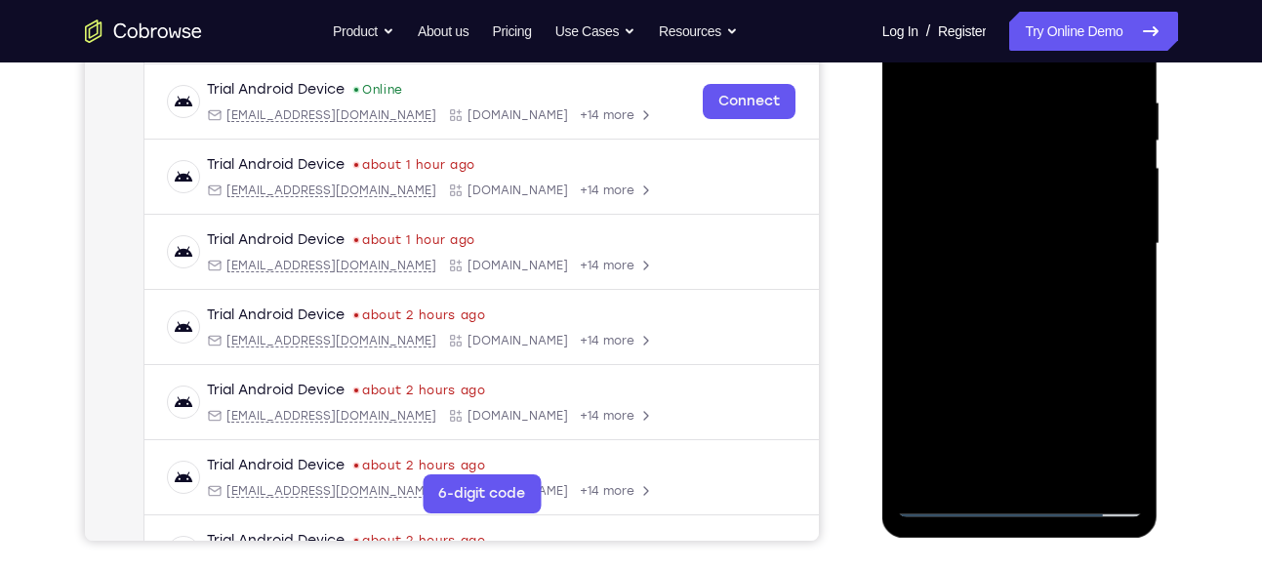
click at [1032, 314] on div at bounding box center [1020, 244] width 246 height 547
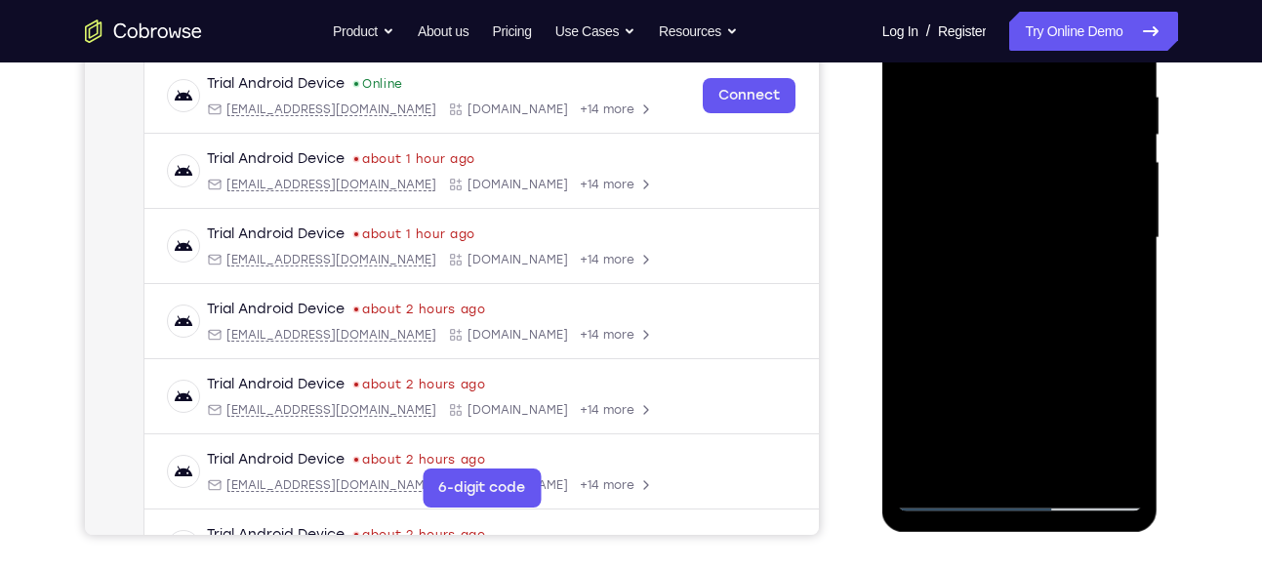
scroll to position [422, 0]
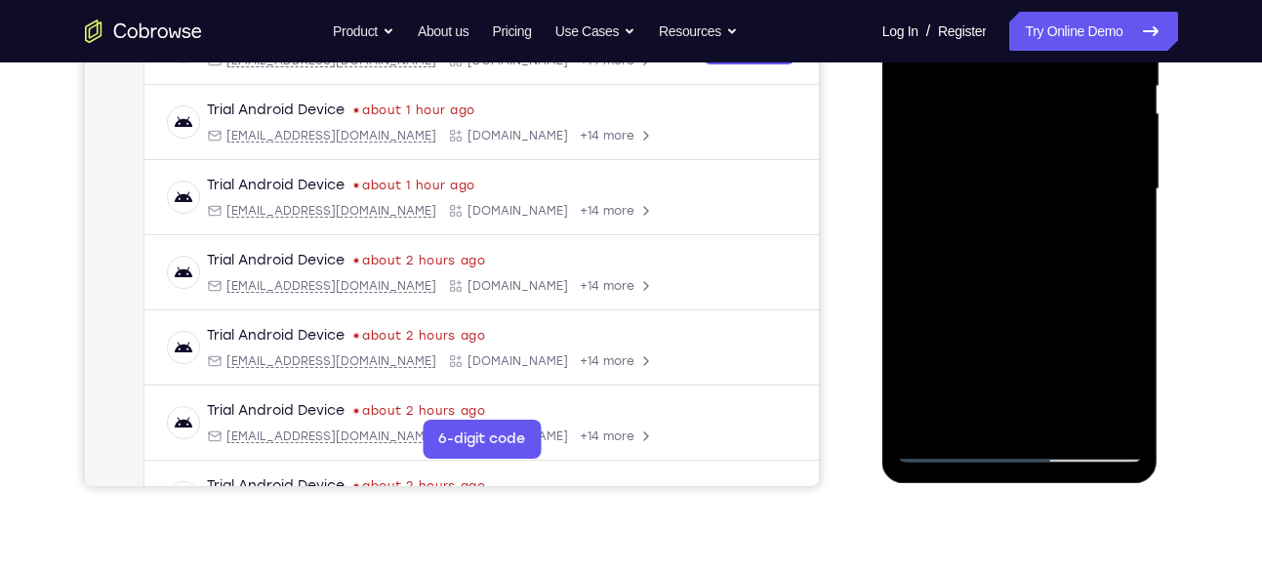
click at [936, 415] on div at bounding box center [1020, 189] width 246 height 547
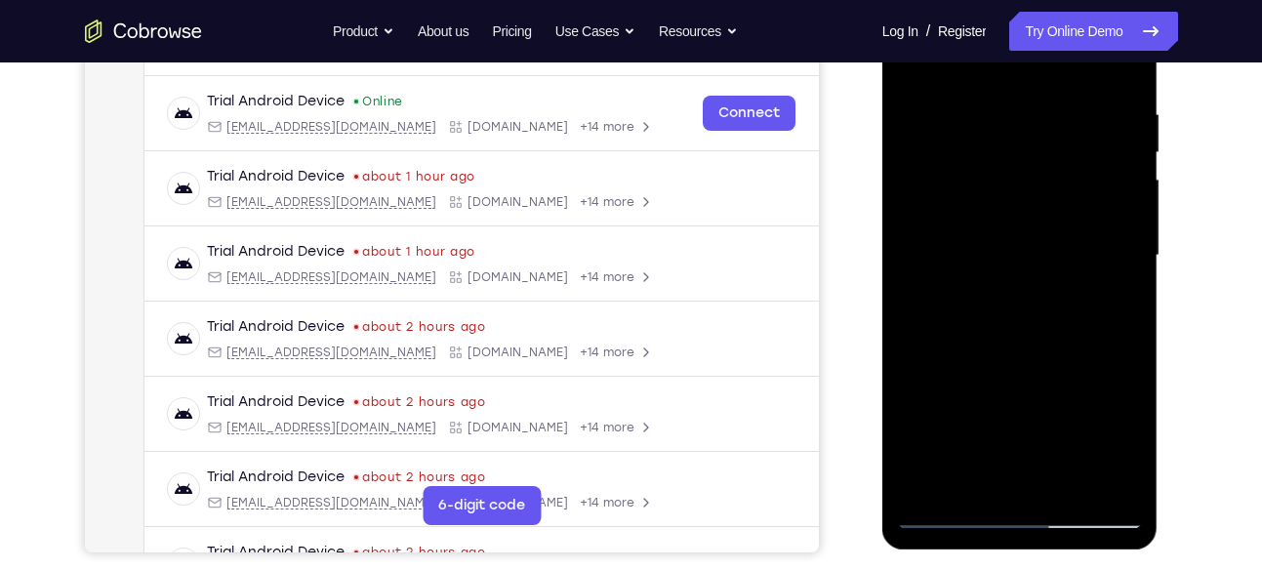
scroll to position [352, 0]
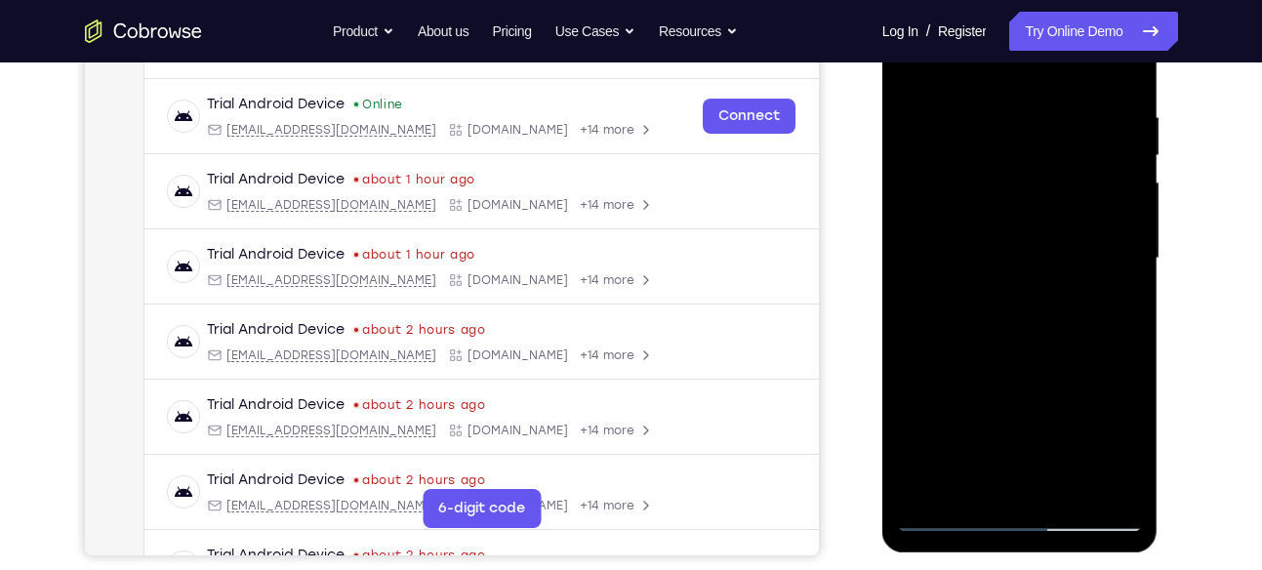
click at [1002, 107] on div at bounding box center [1020, 258] width 246 height 547
